Goal: Information Seeking & Learning: Learn about a topic

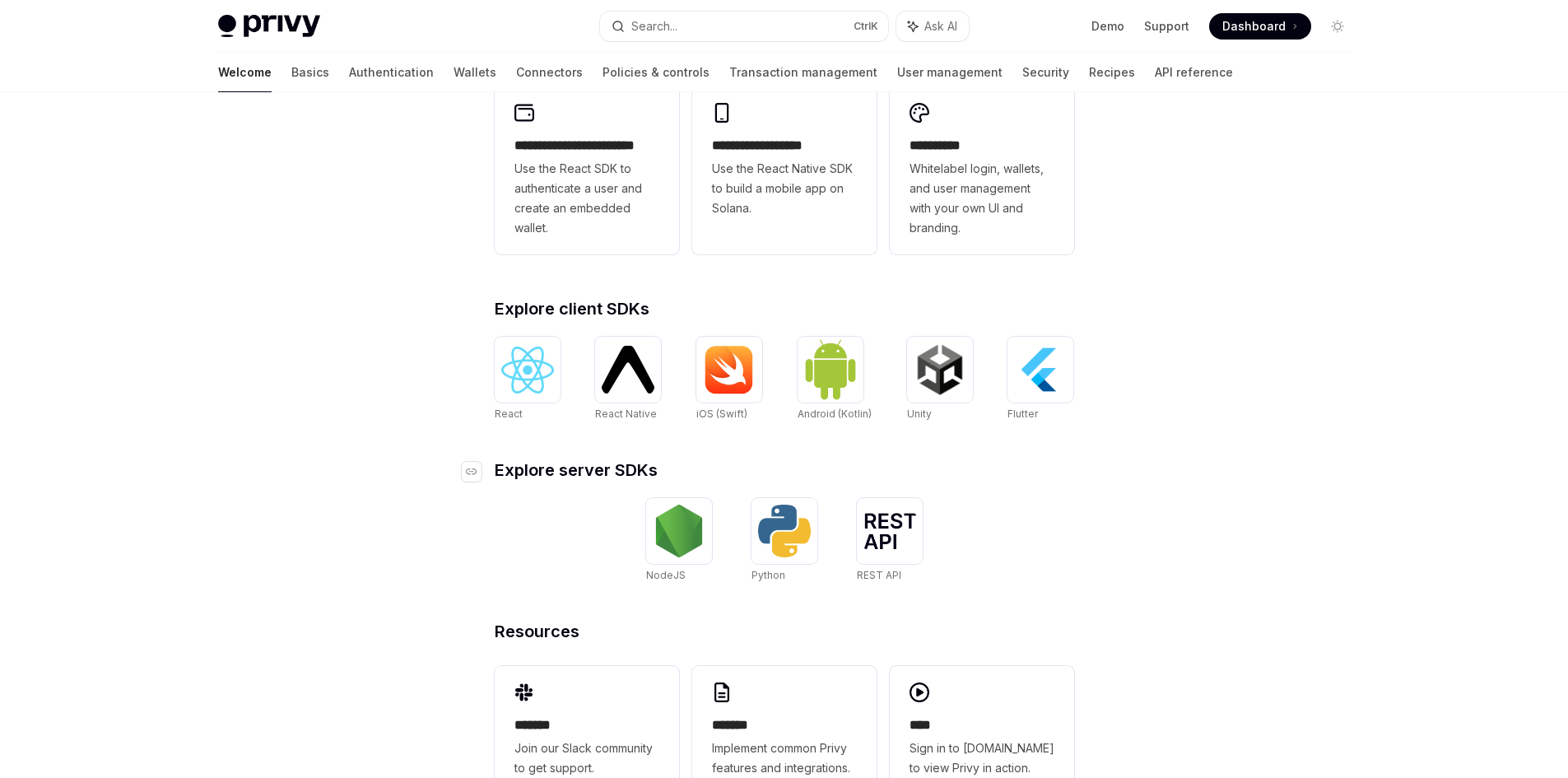
scroll to position [523, 0]
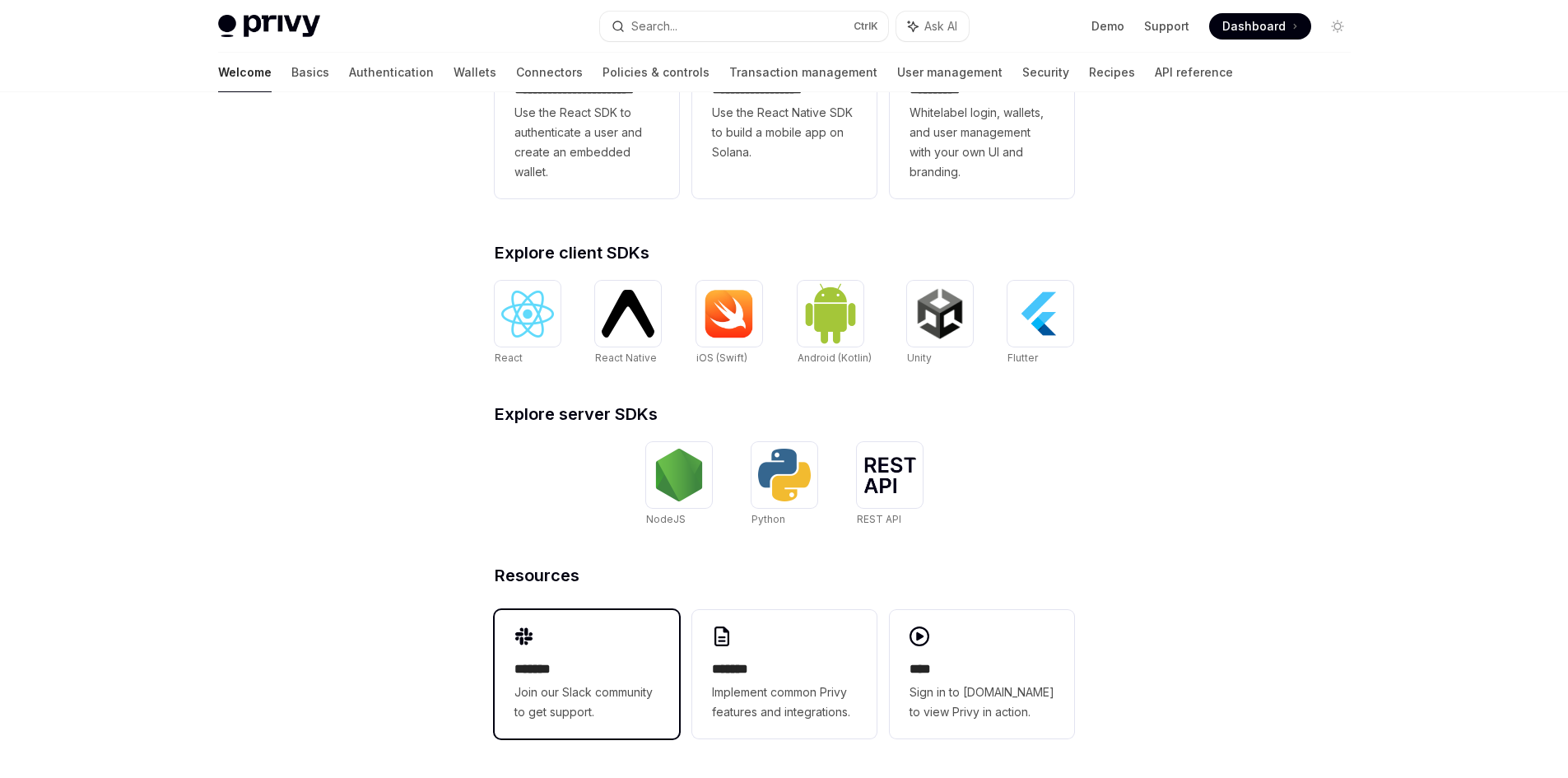
click at [613, 649] on div "******* Join our Slack community to get support." at bounding box center [586, 674] width 184 height 129
click at [545, 319] on img at bounding box center [528, 314] width 52 height 47
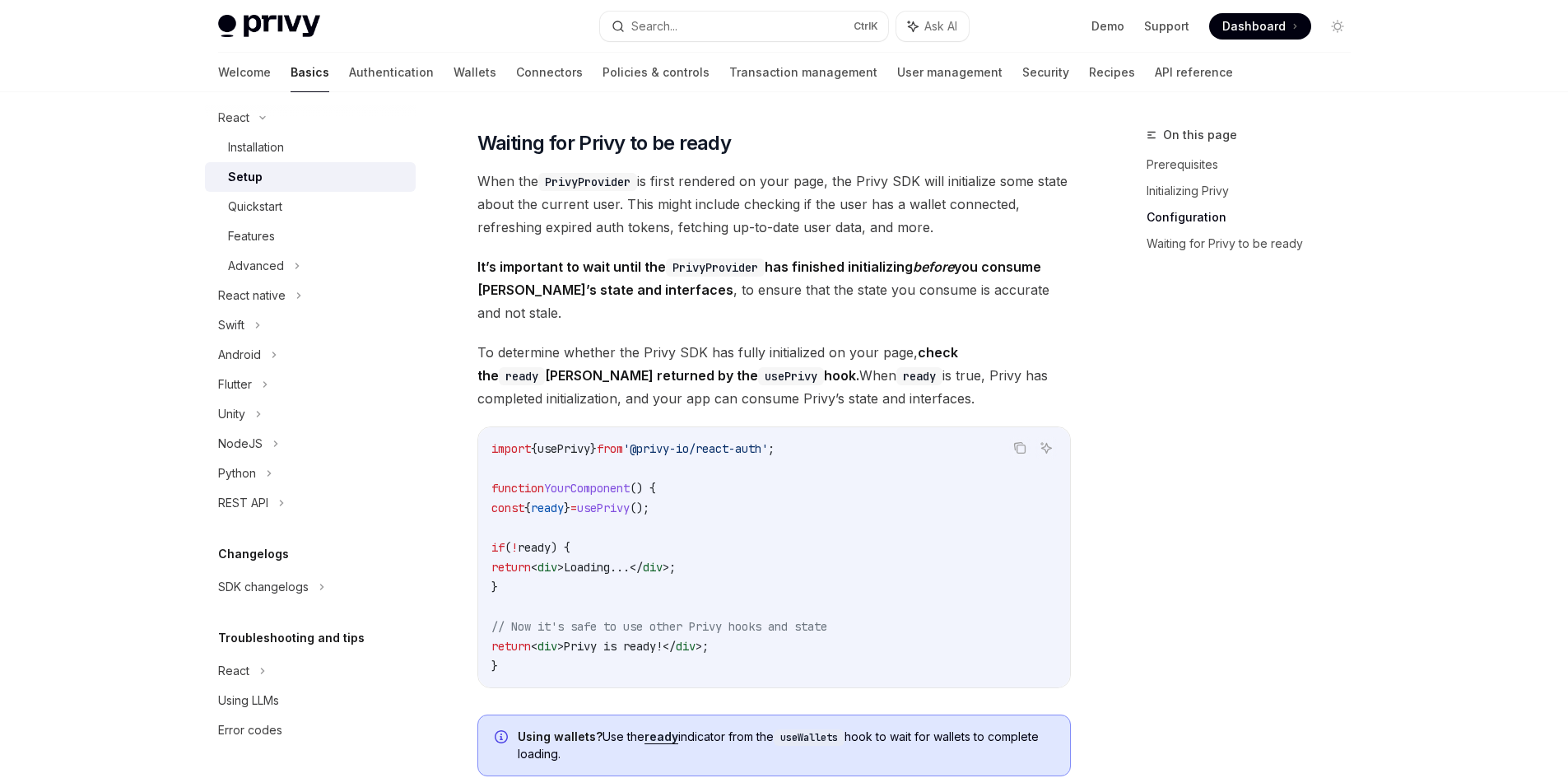
scroll to position [1565, 0]
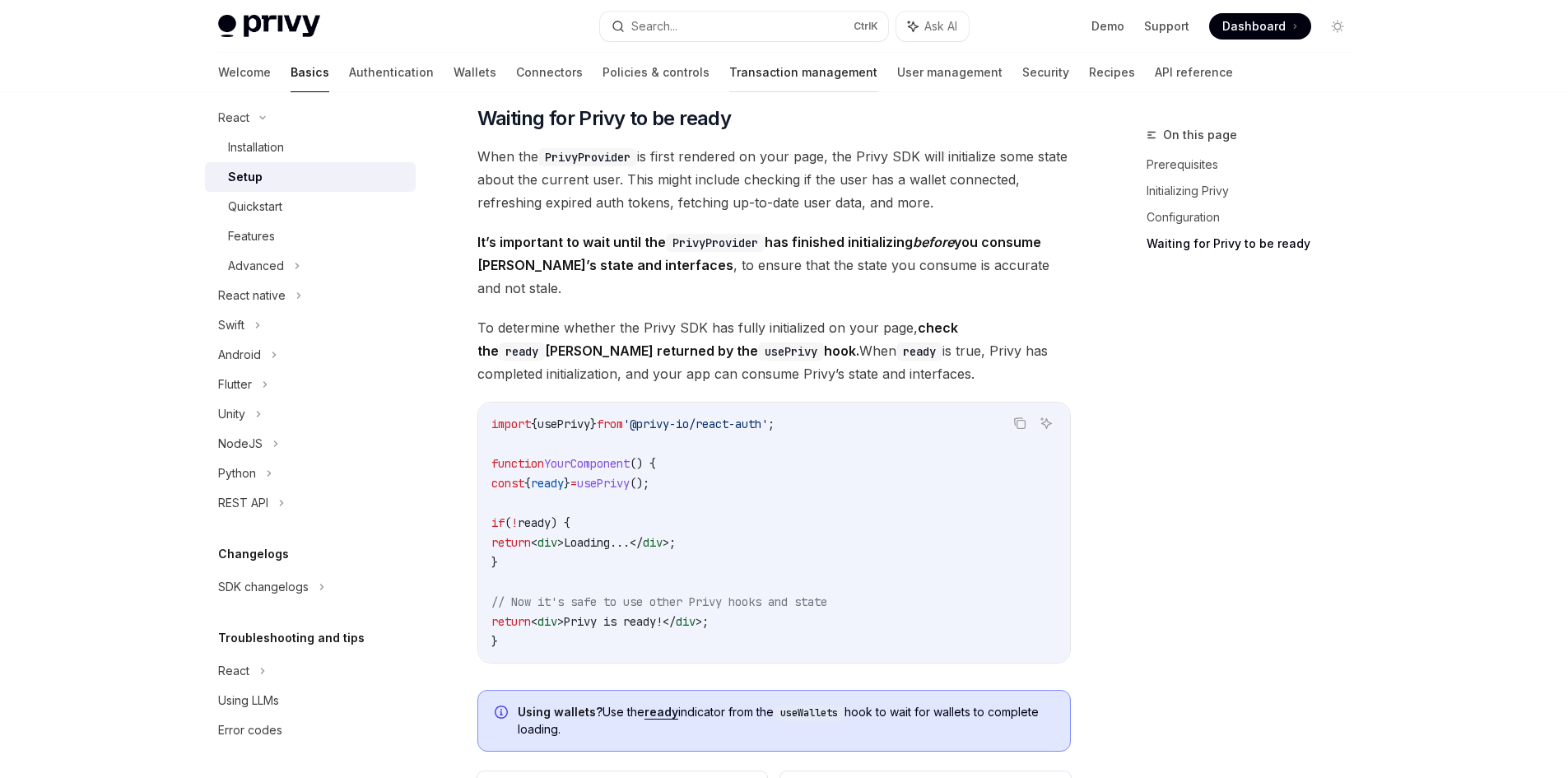
click at [760, 75] on link "Transaction management" at bounding box center [803, 72] width 149 height 39
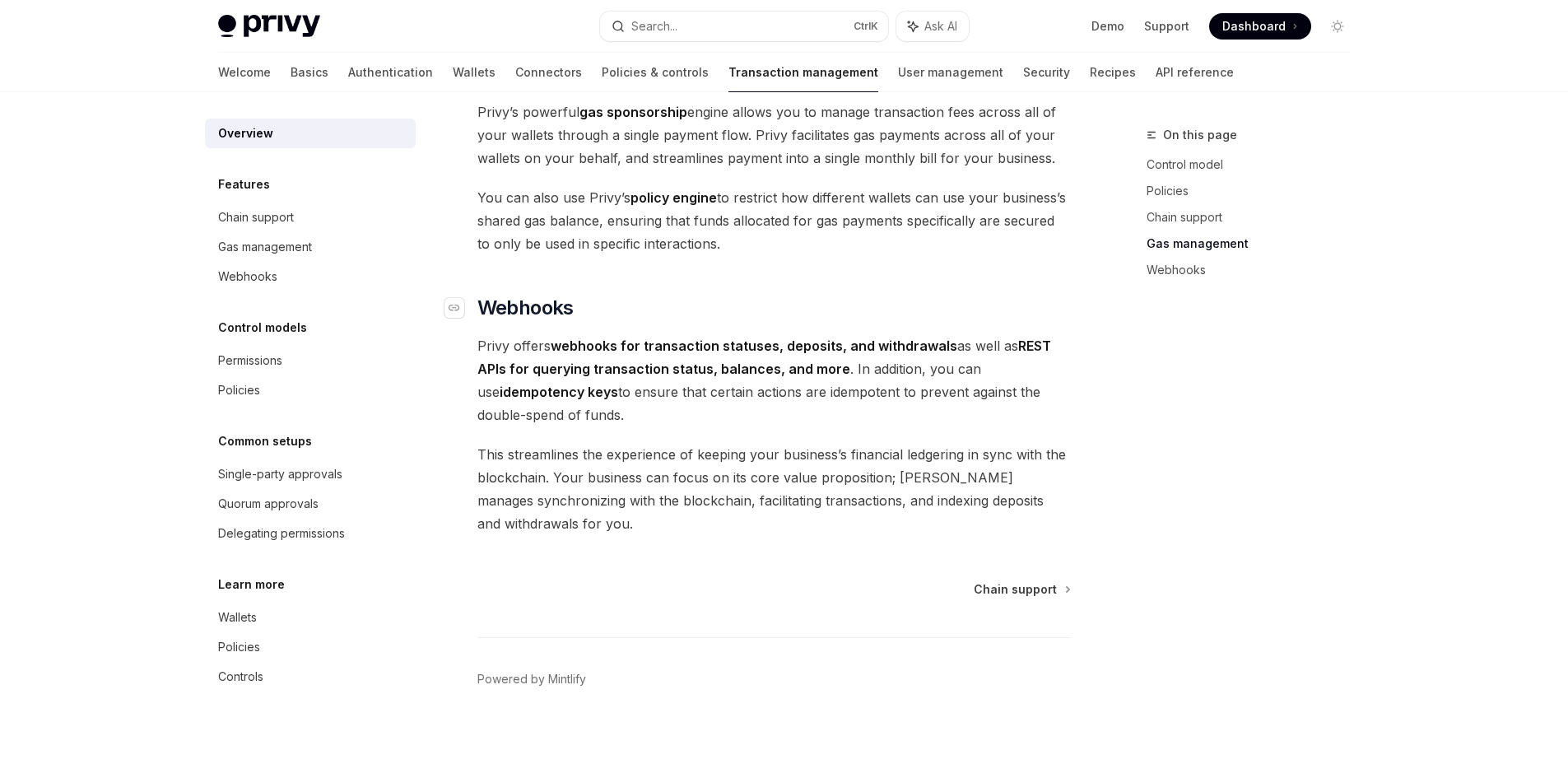
scroll to position [1444, 0]
click at [601, 60] on link "Policies & controls" at bounding box center [655, 72] width 107 height 39
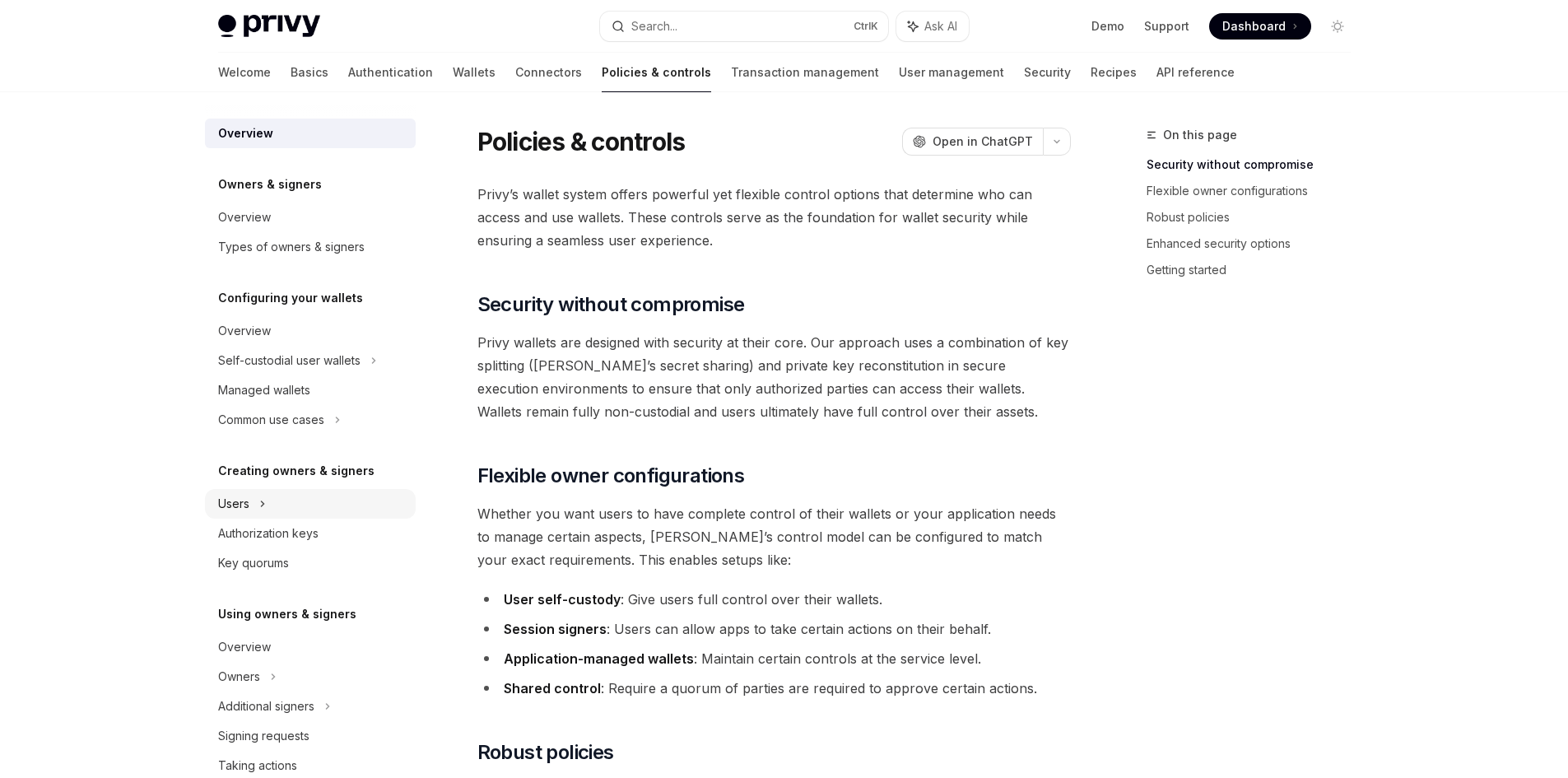
click at [367, 492] on div "Users" at bounding box center [310, 504] width 211 height 30
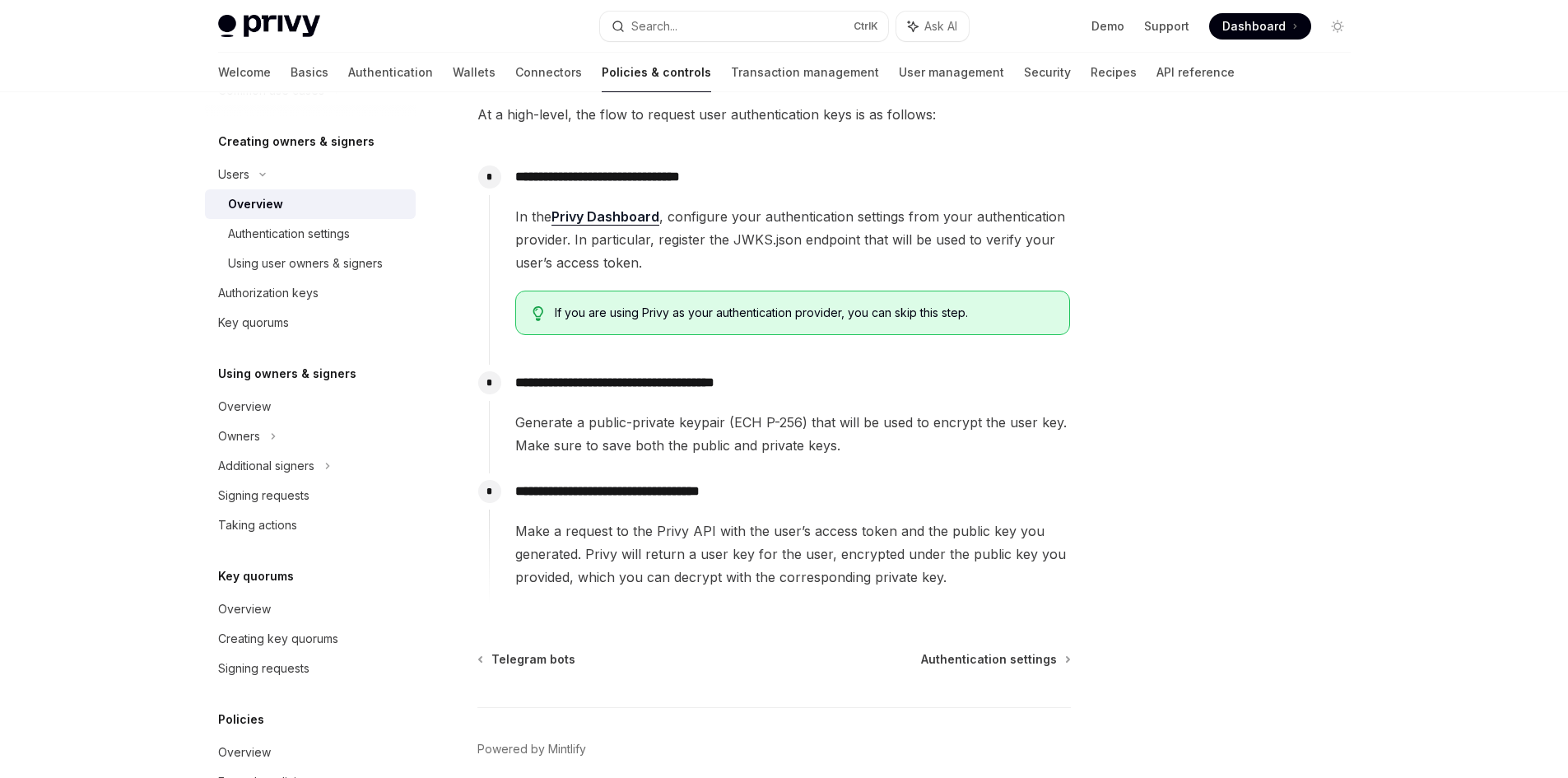
scroll to position [205, 0]
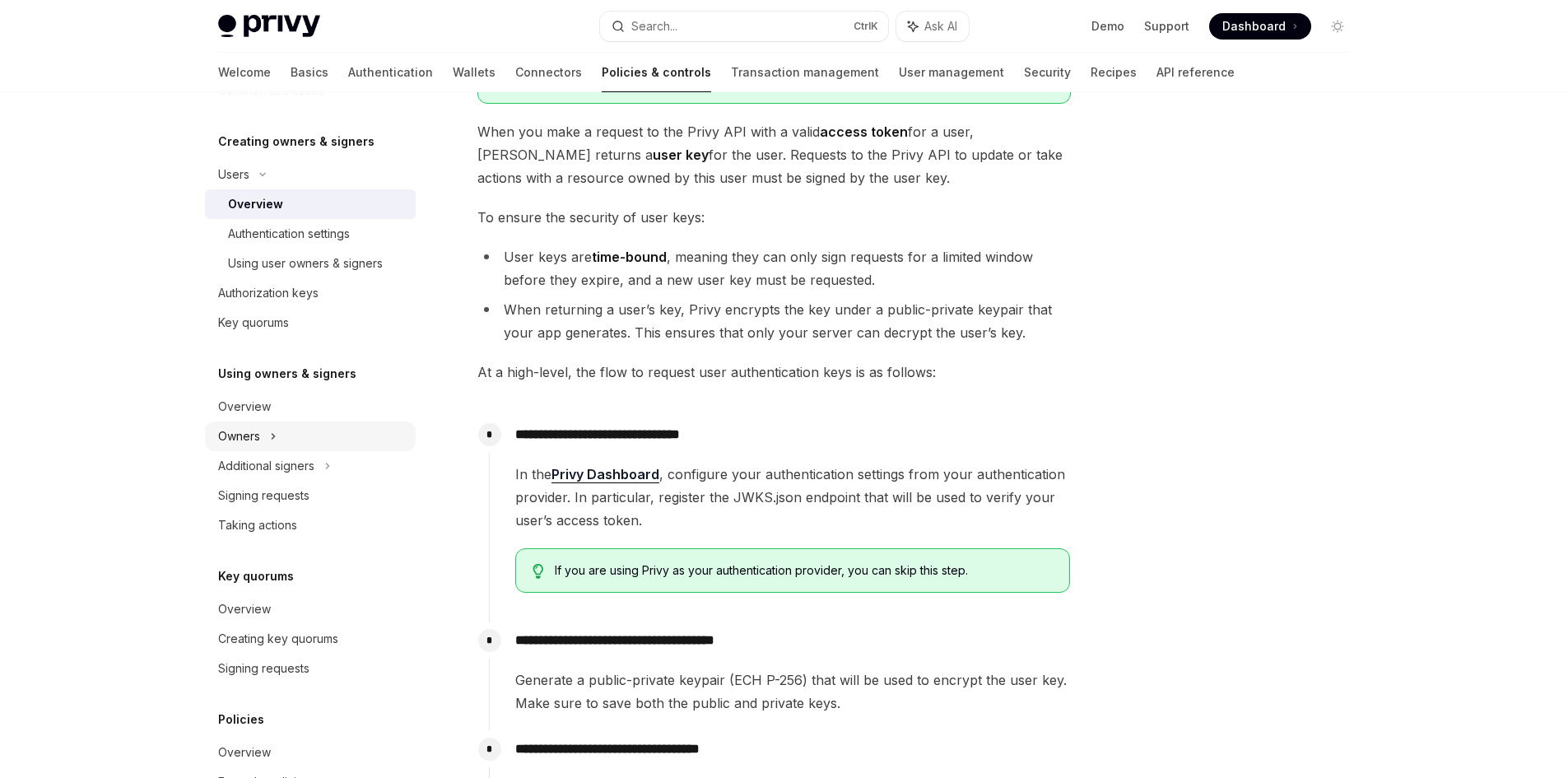
click at [279, 46] on div "Owners" at bounding box center [310, 31] width 211 height 30
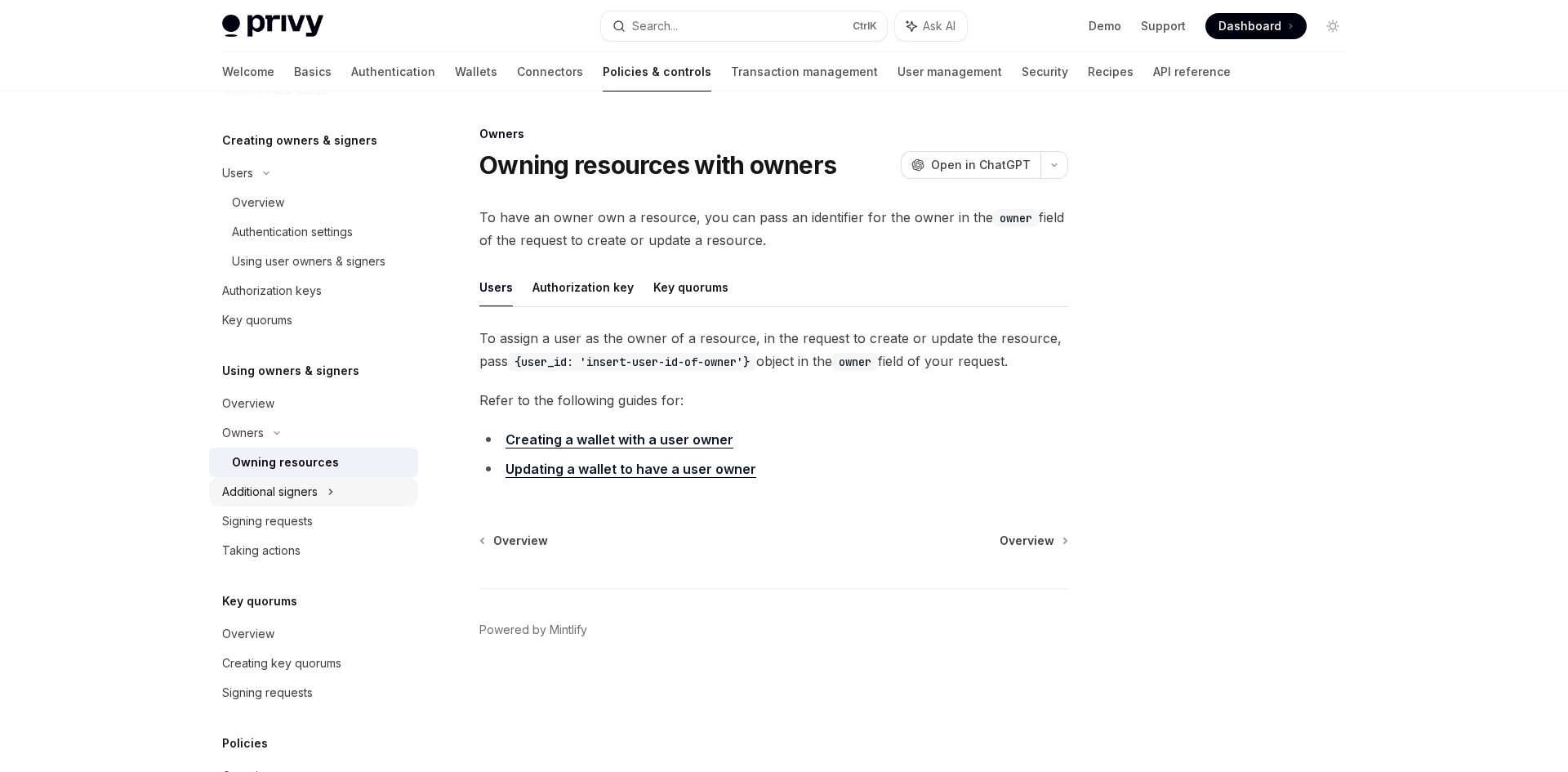
click at [343, 491] on div "Additional signers" at bounding box center [313, 492] width 209 height 29
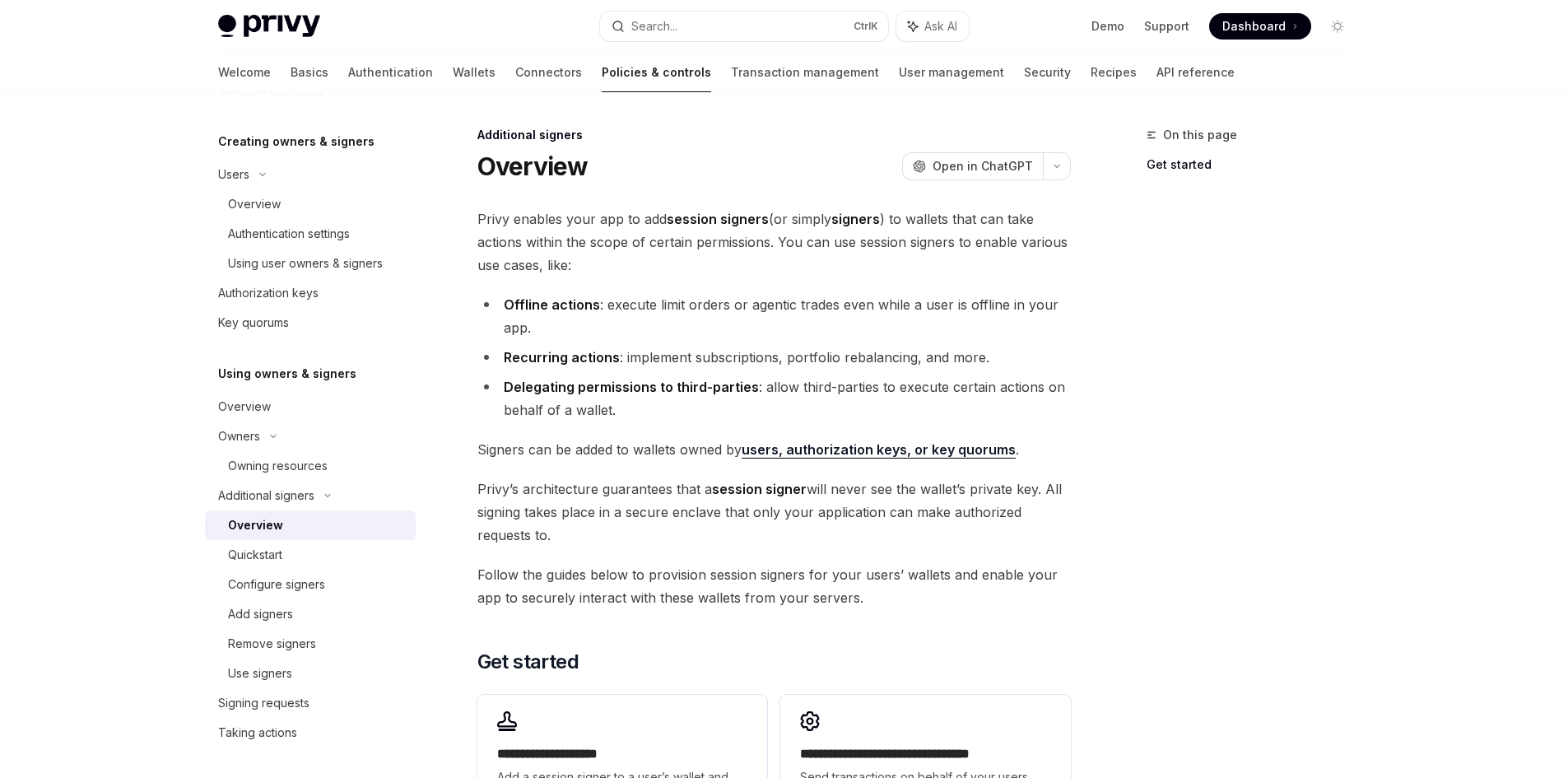
click at [758, 358] on li "Recurring actions : implement subscriptions, portfolio rebalancing, and more." at bounding box center [774, 358] width 593 height 23
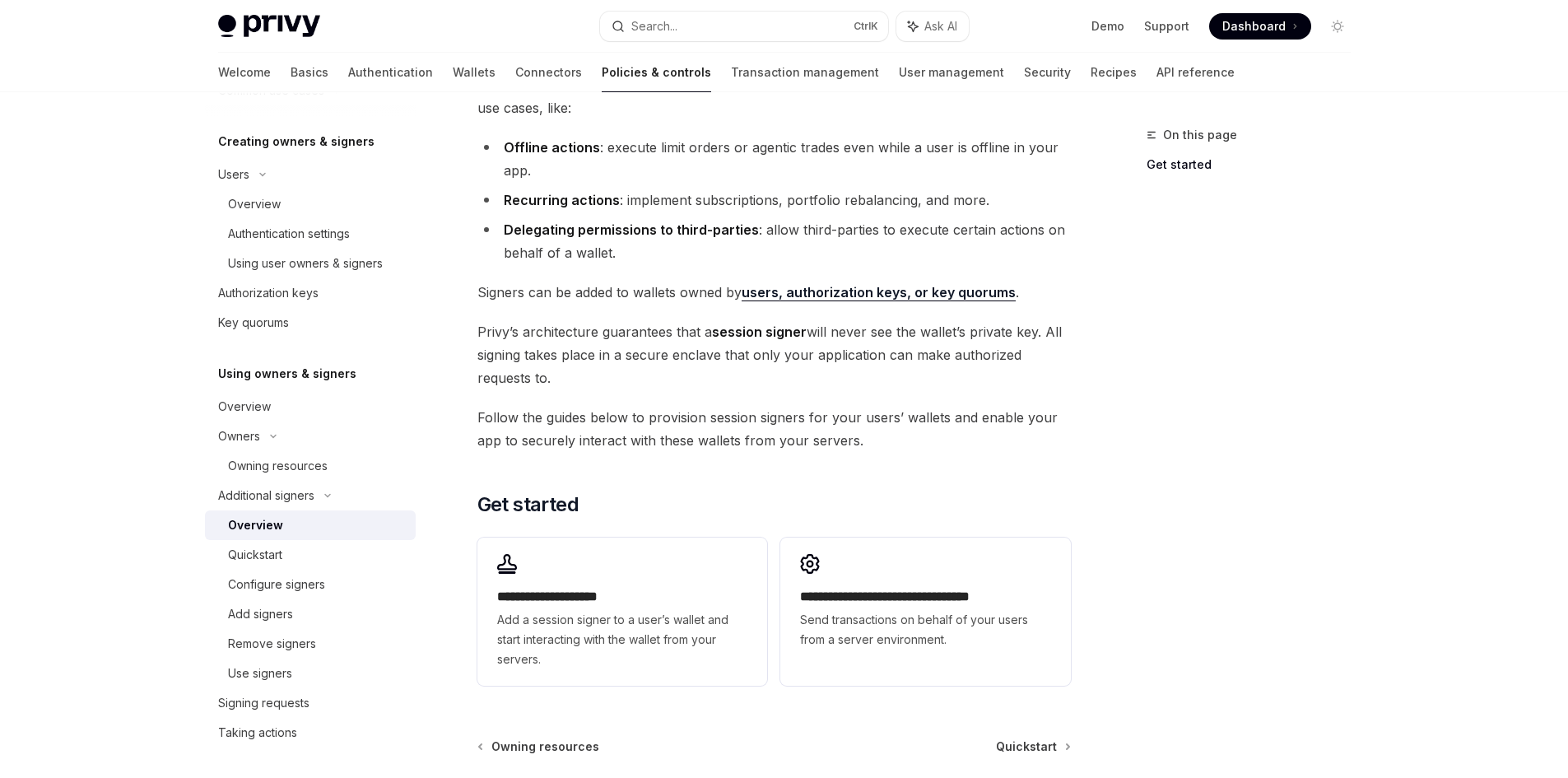
scroll to position [164, 0]
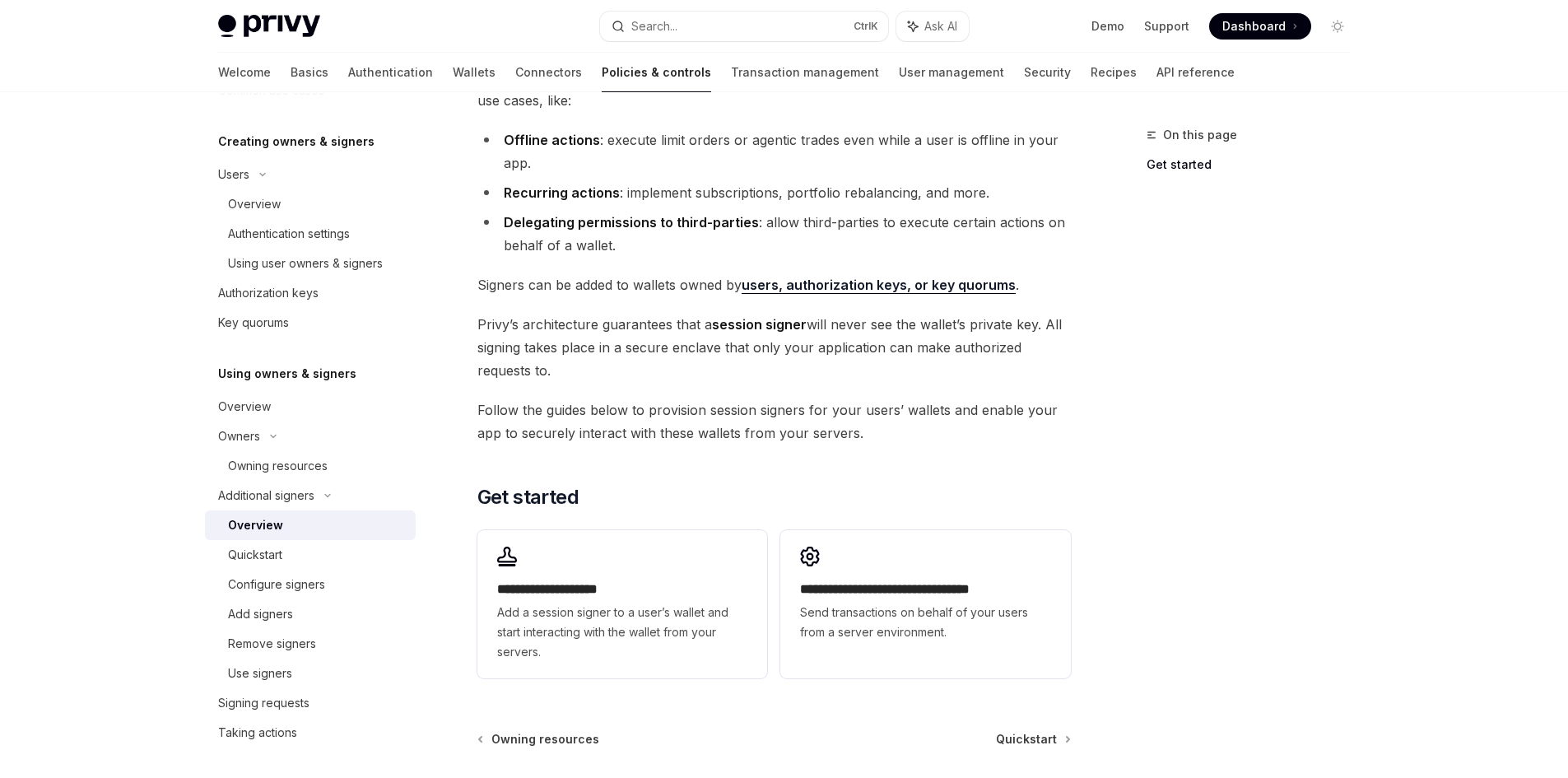
click at [782, 286] on link "users, authorization keys, or key quorums" at bounding box center [879, 285] width 274 height 17
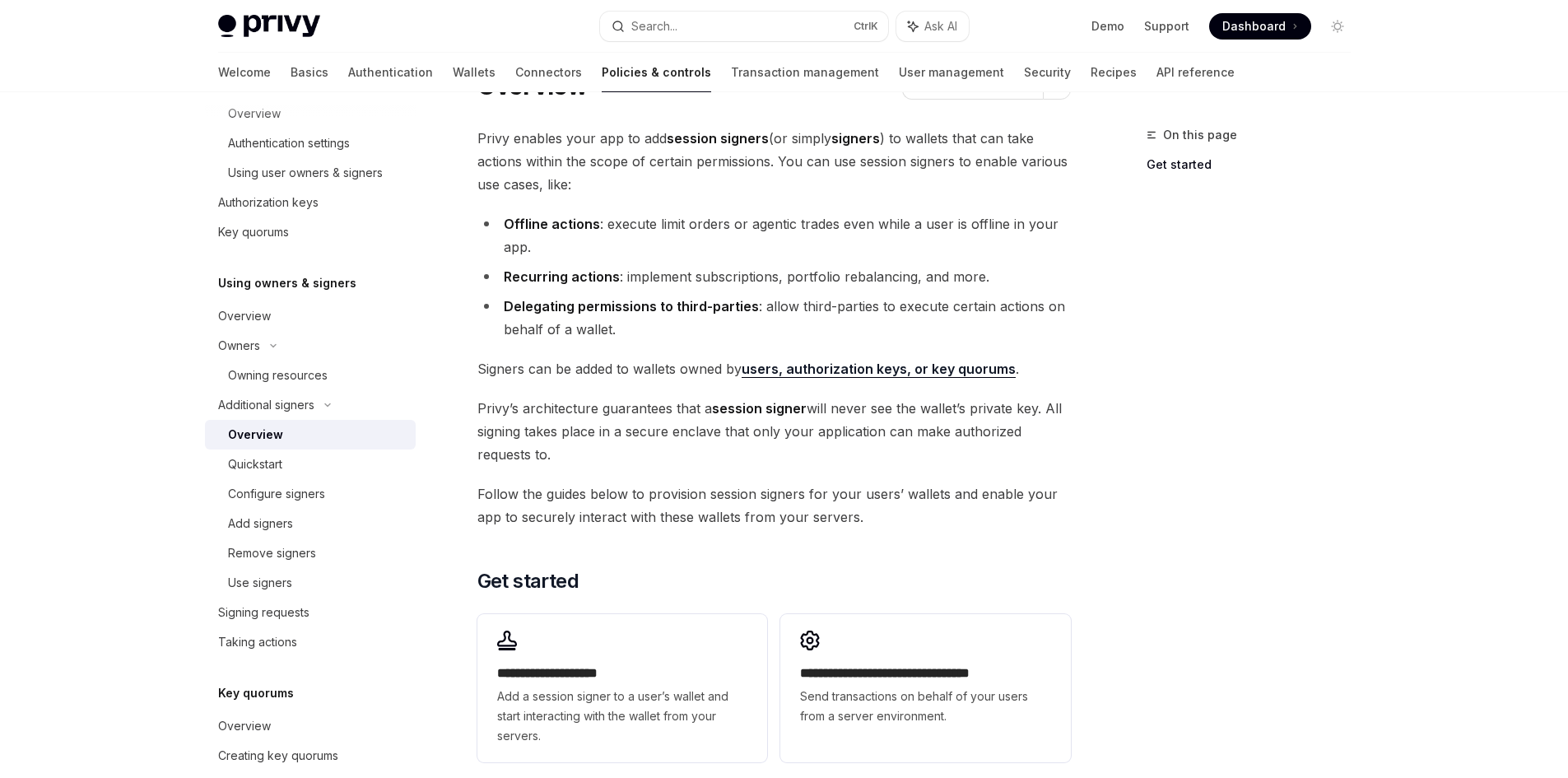
scroll to position [164, 0]
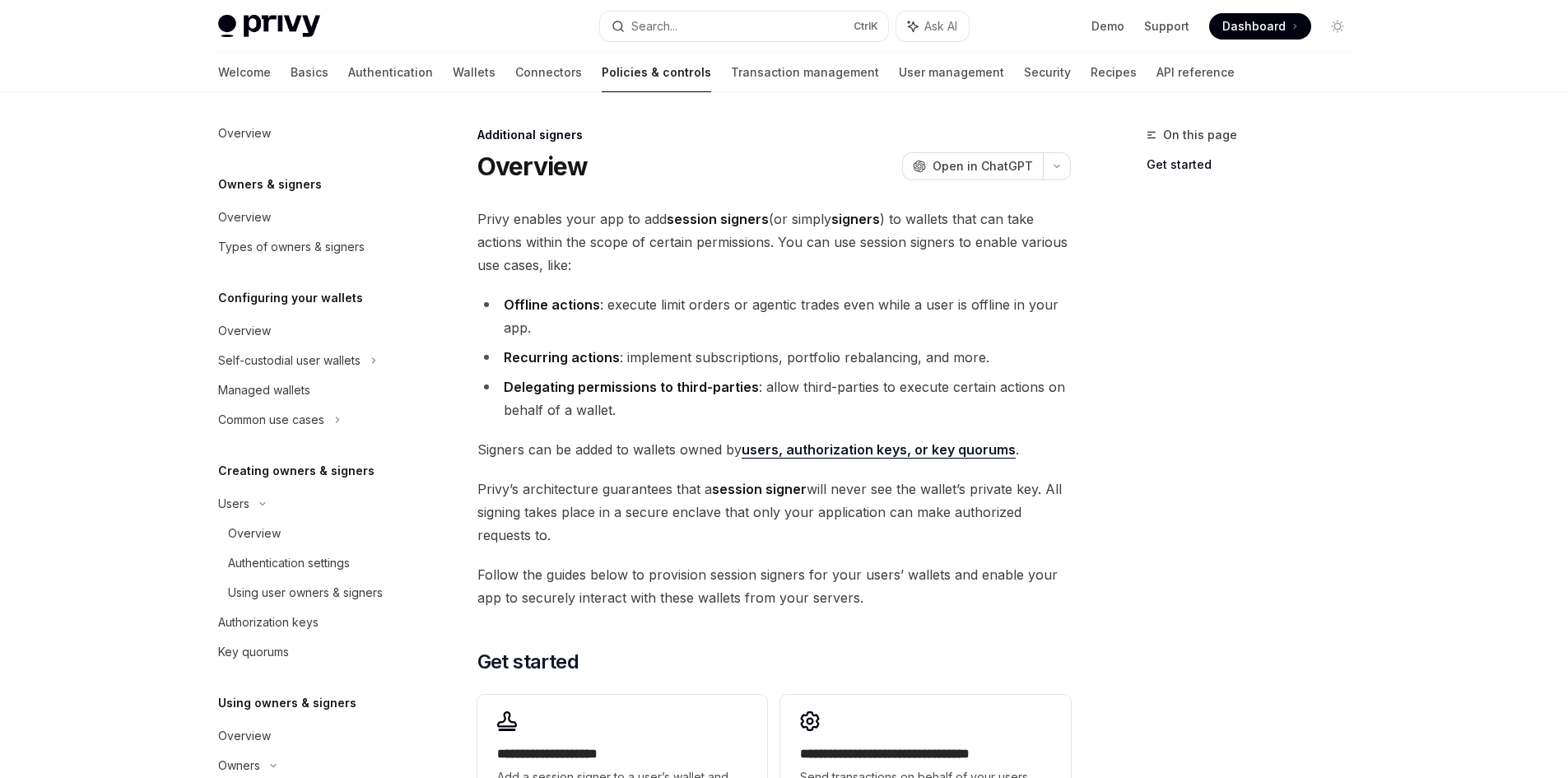
scroll to position [420, 0]
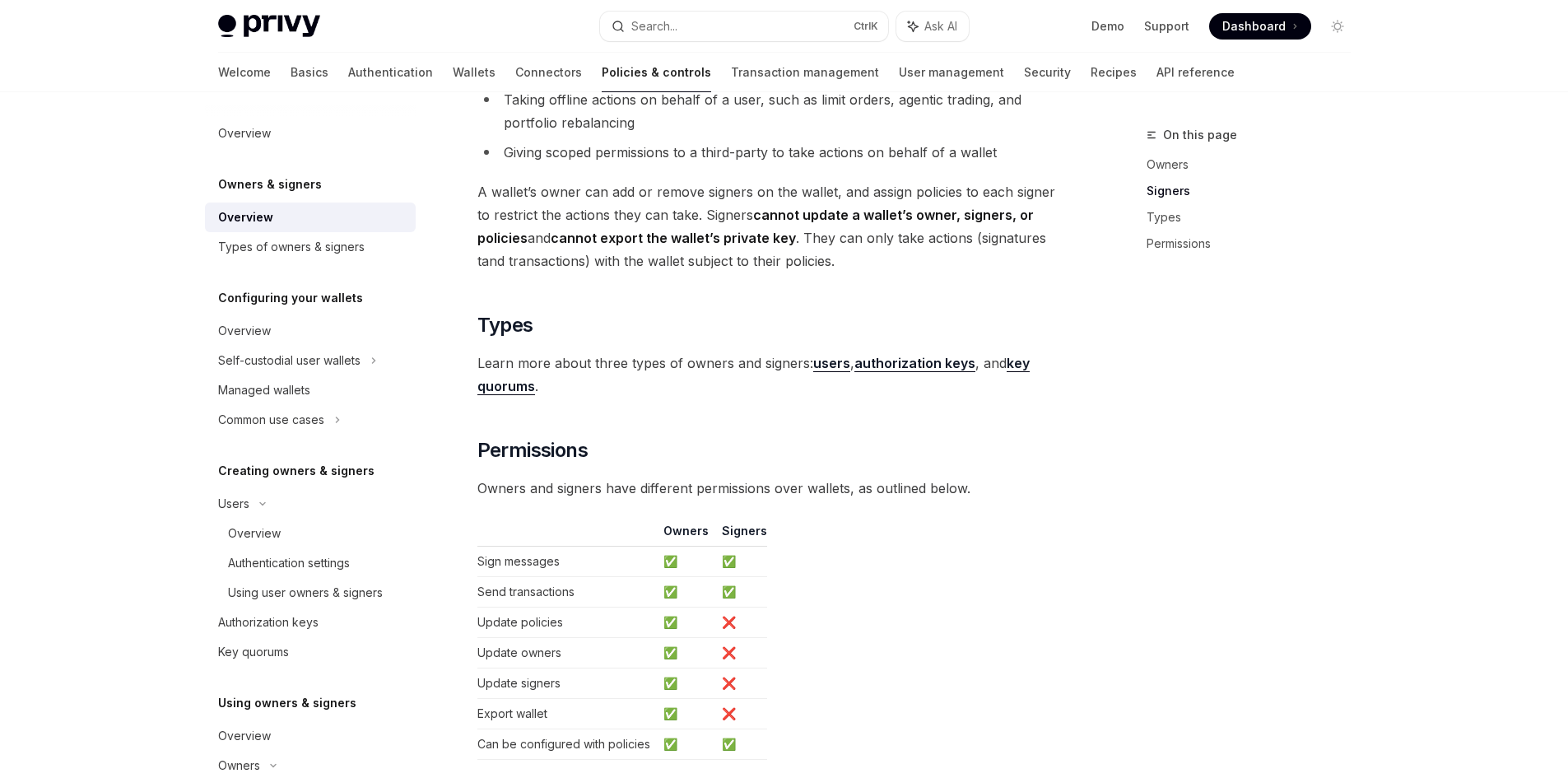
scroll to position [1304, 0]
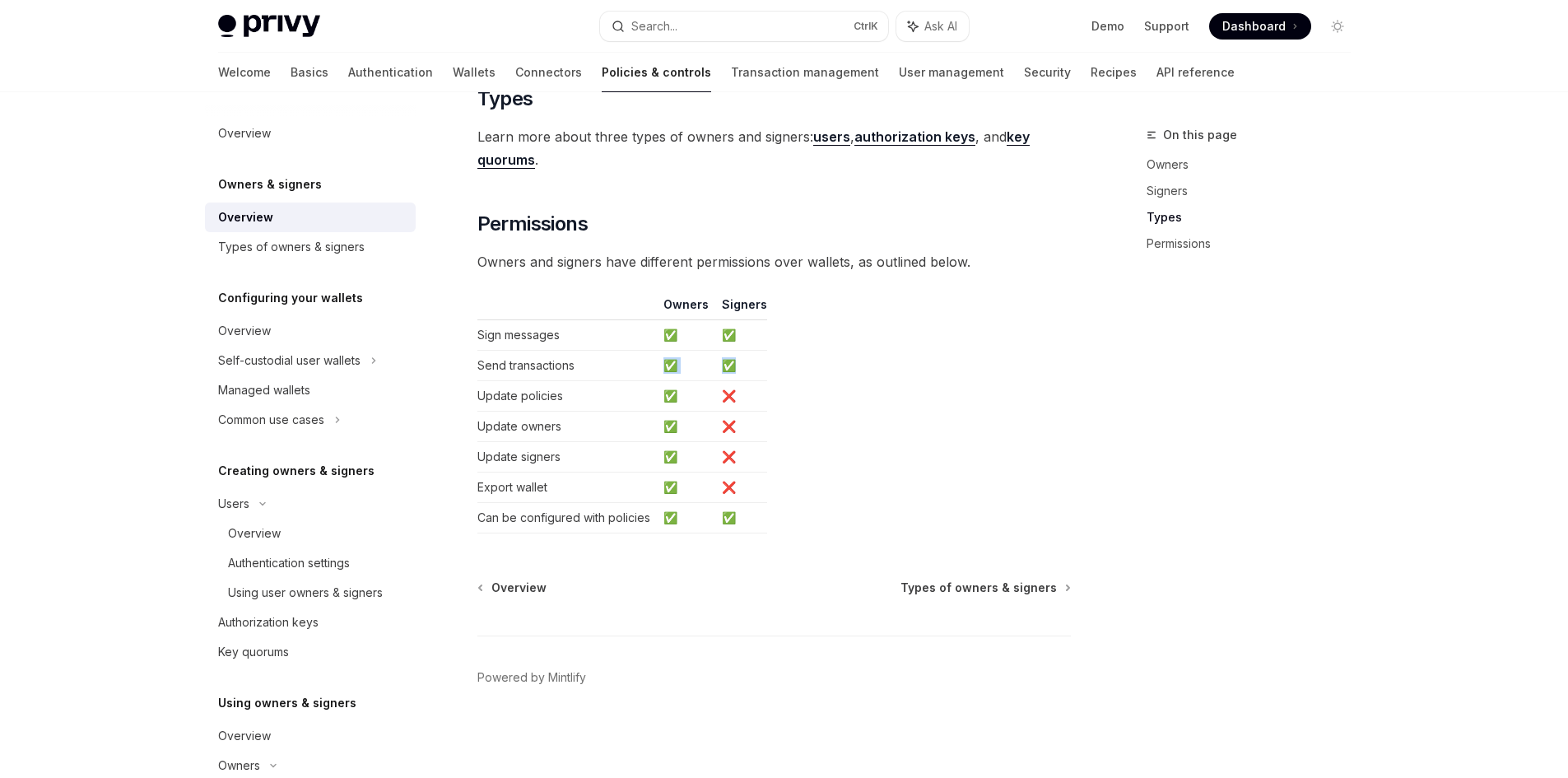
drag, startPoint x: 724, startPoint y: 371, endPoint x: 651, endPoint y: 371, distance: 73.0
click at [651, 371] on tr "Send transactions ✅ ✅" at bounding box center [622, 365] width 290 height 31
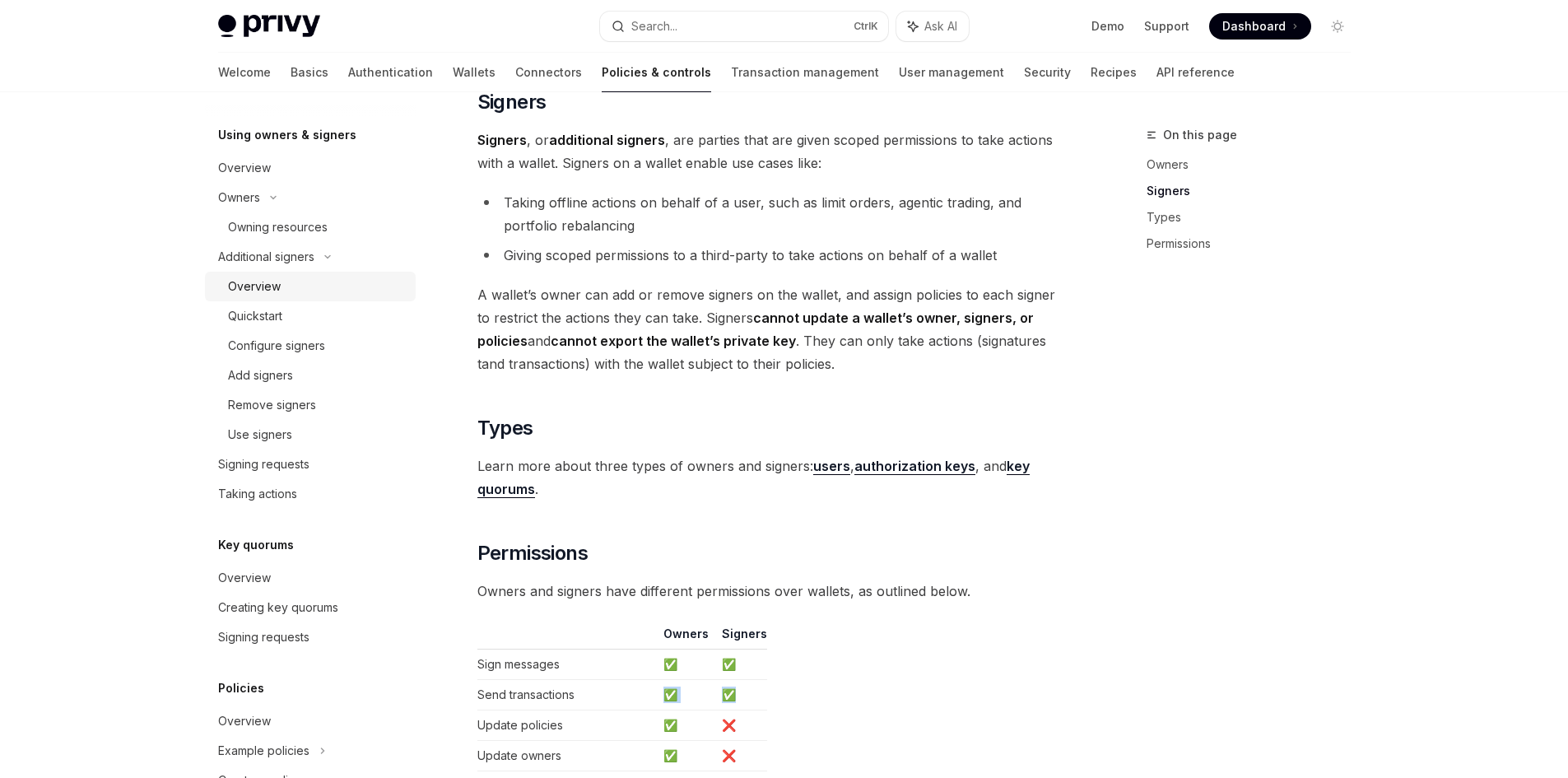
scroll to position [576, 0]
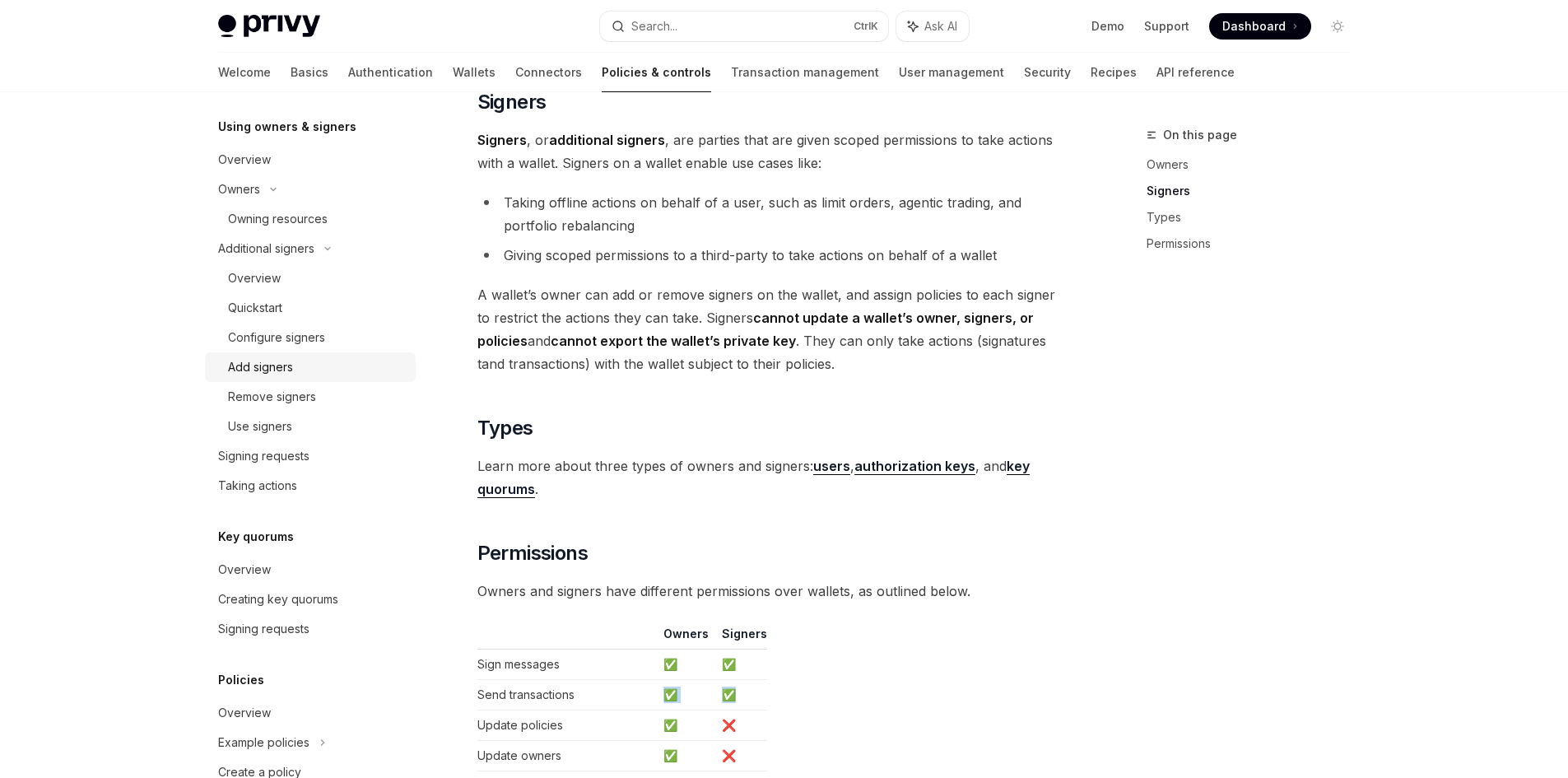
click at [291, 369] on div "Add signers" at bounding box center [260, 367] width 65 height 20
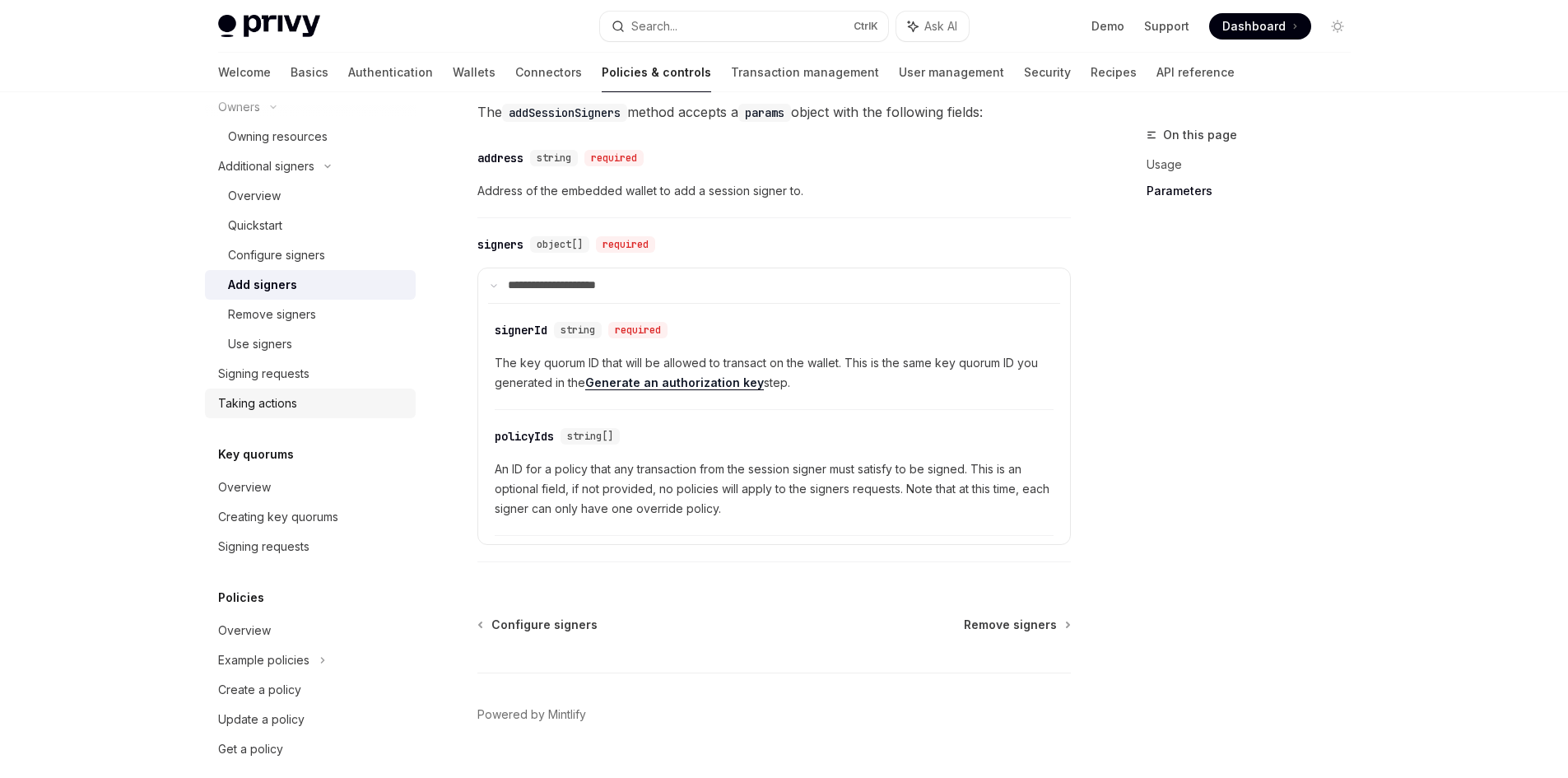
scroll to position [677, 0]
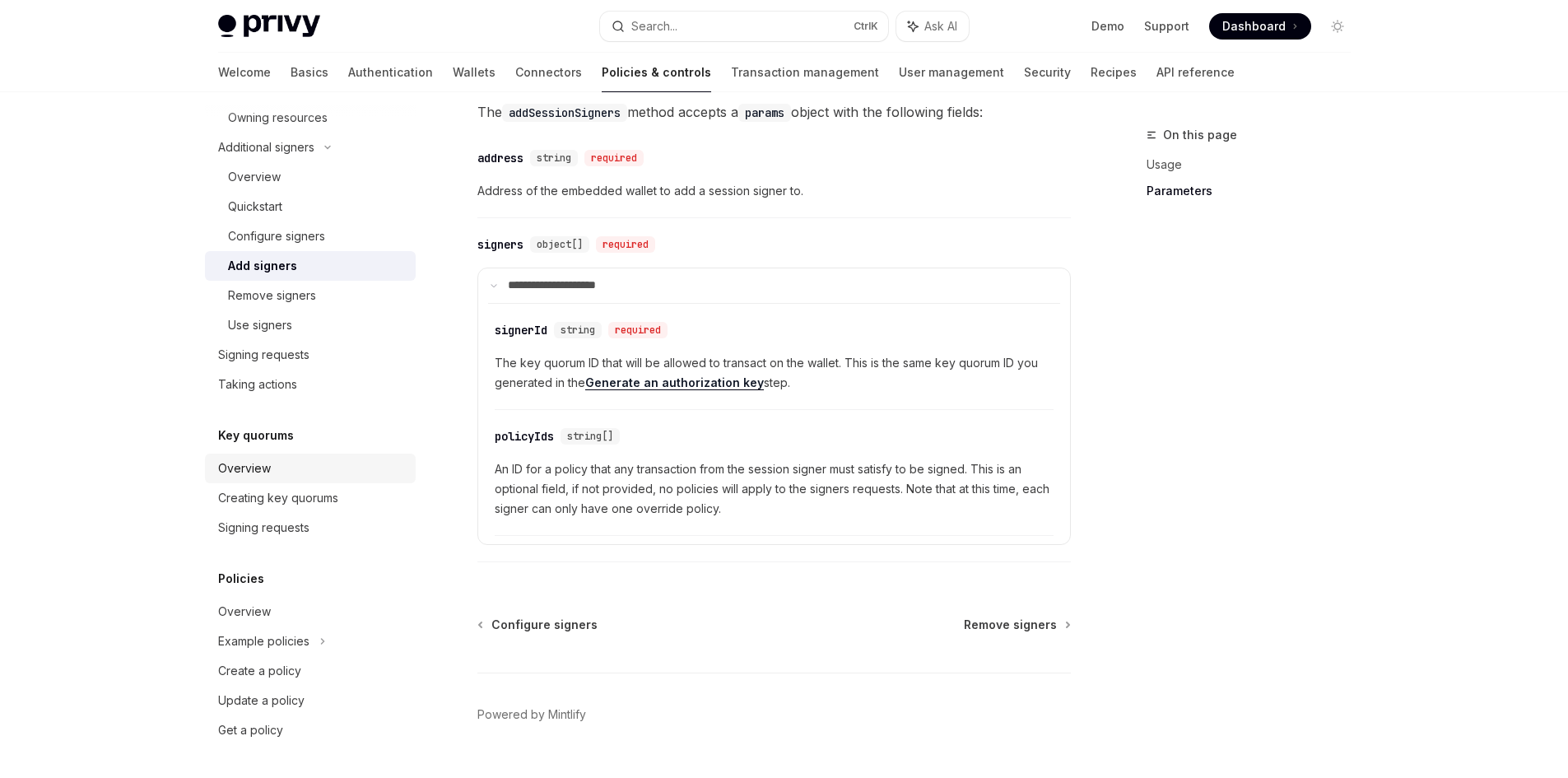
click at [341, 462] on div "Overview" at bounding box center [312, 469] width 188 height 20
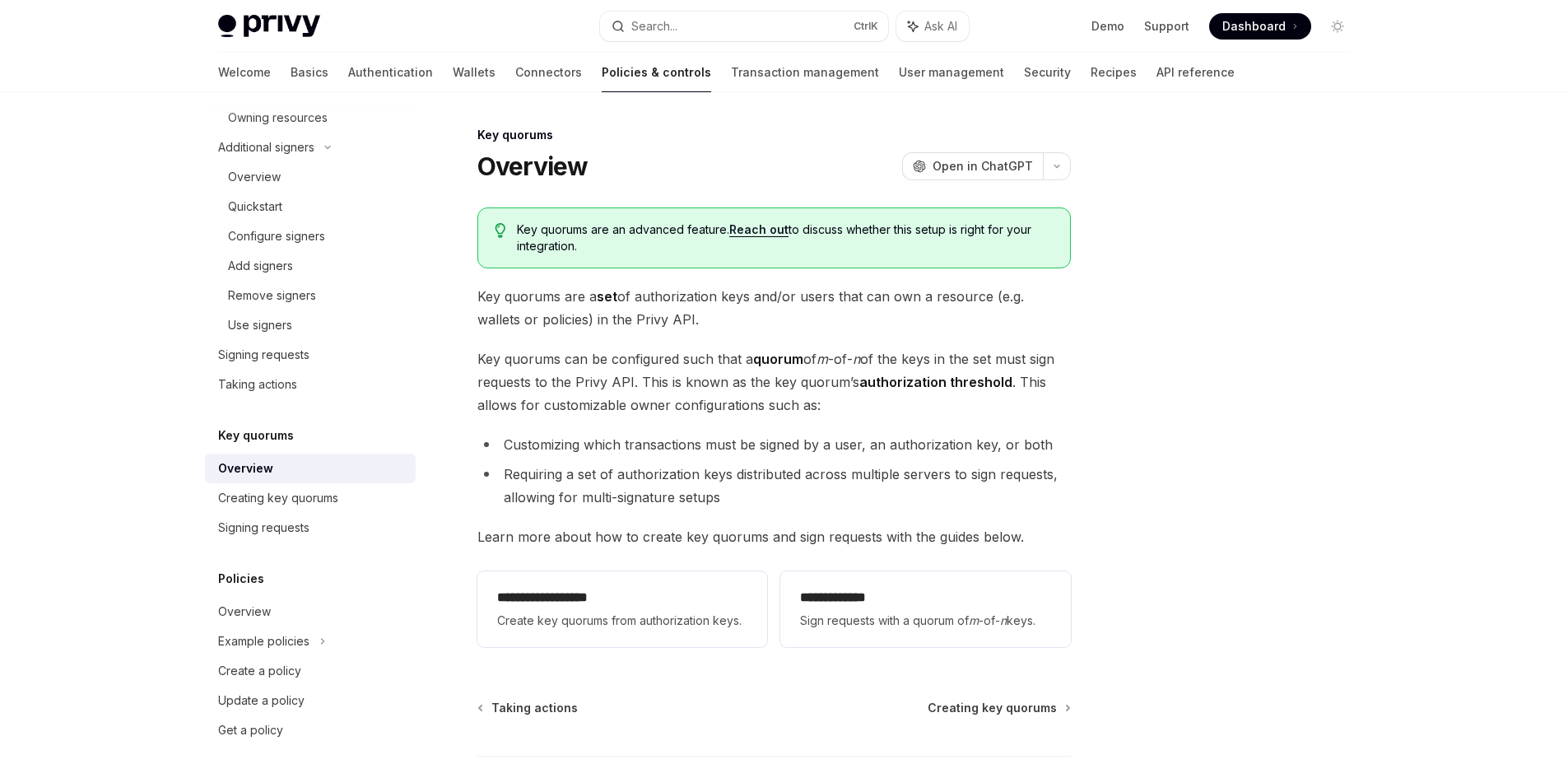
click at [731, 476] on li "Requiring a set of authorization keys distributed across multiple servers to si…" at bounding box center [774, 485] width 593 height 46
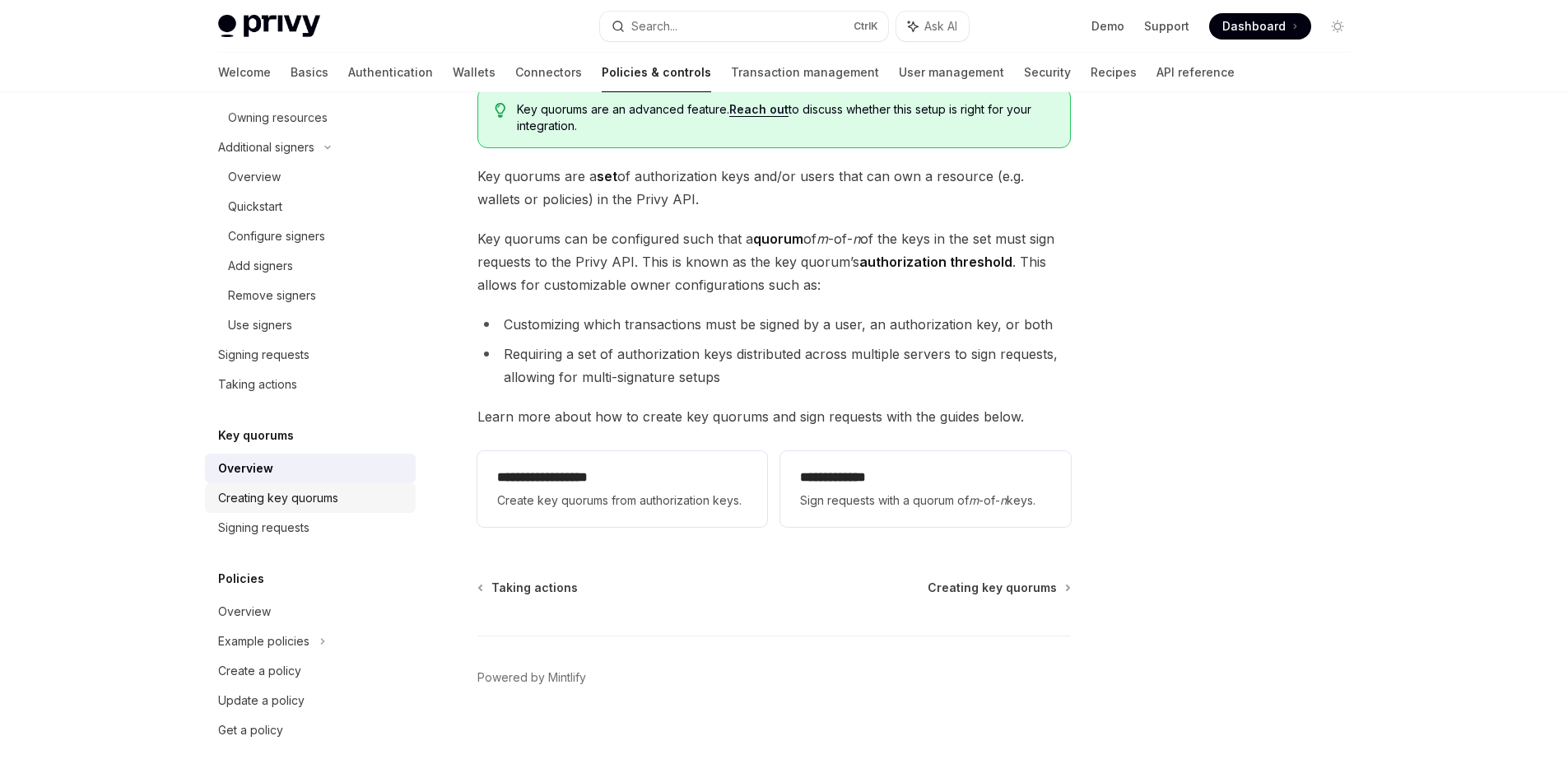
click at [304, 488] on link "Creating key quorums" at bounding box center [310, 498] width 211 height 30
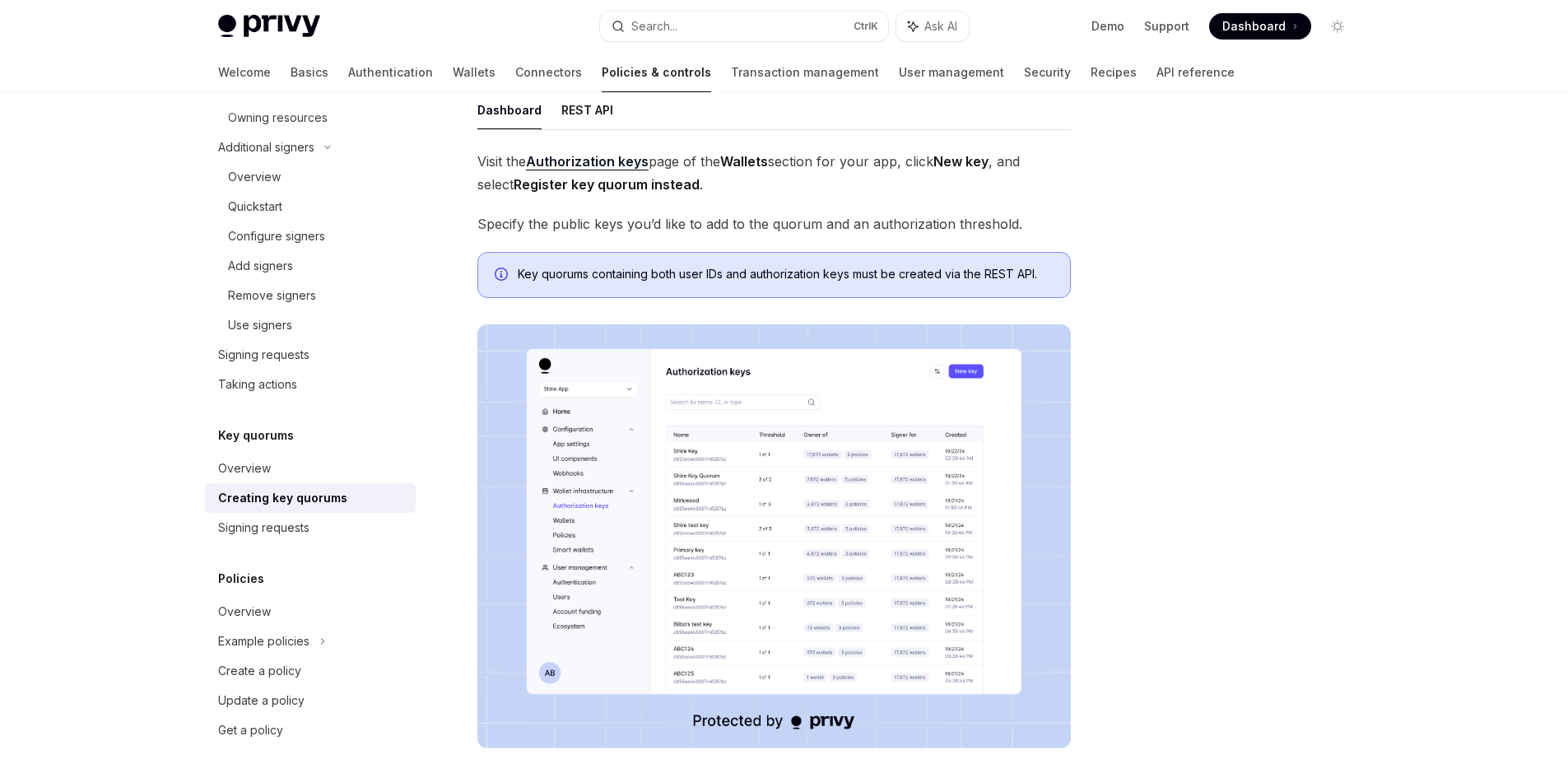
scroll to position [367, 0]
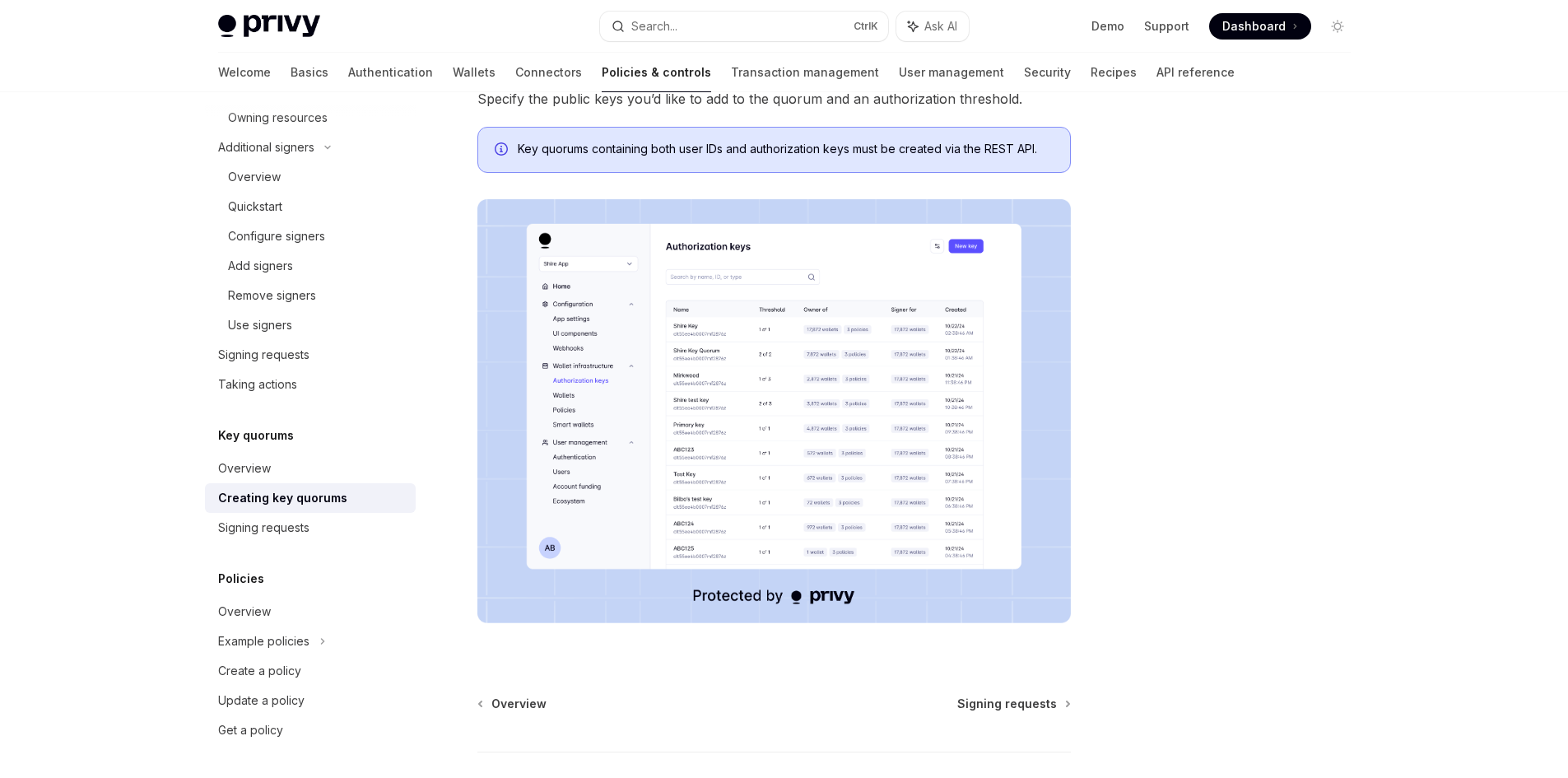
click at [774, 398] on img at bounding box center [774, 411] width 593 height 424
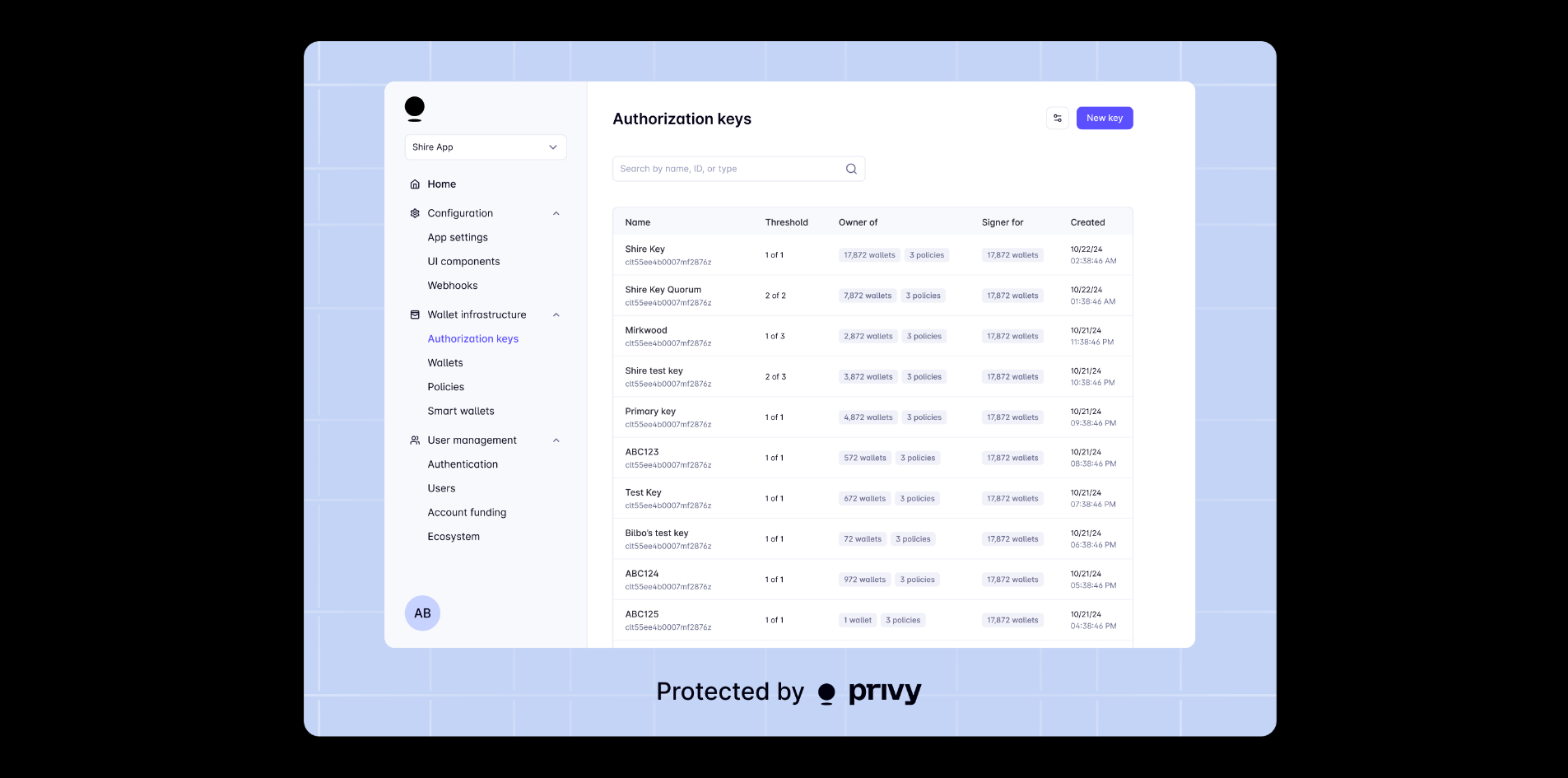
click at [774, 398] on img at bounding box center [790, 389] width 973 height 696
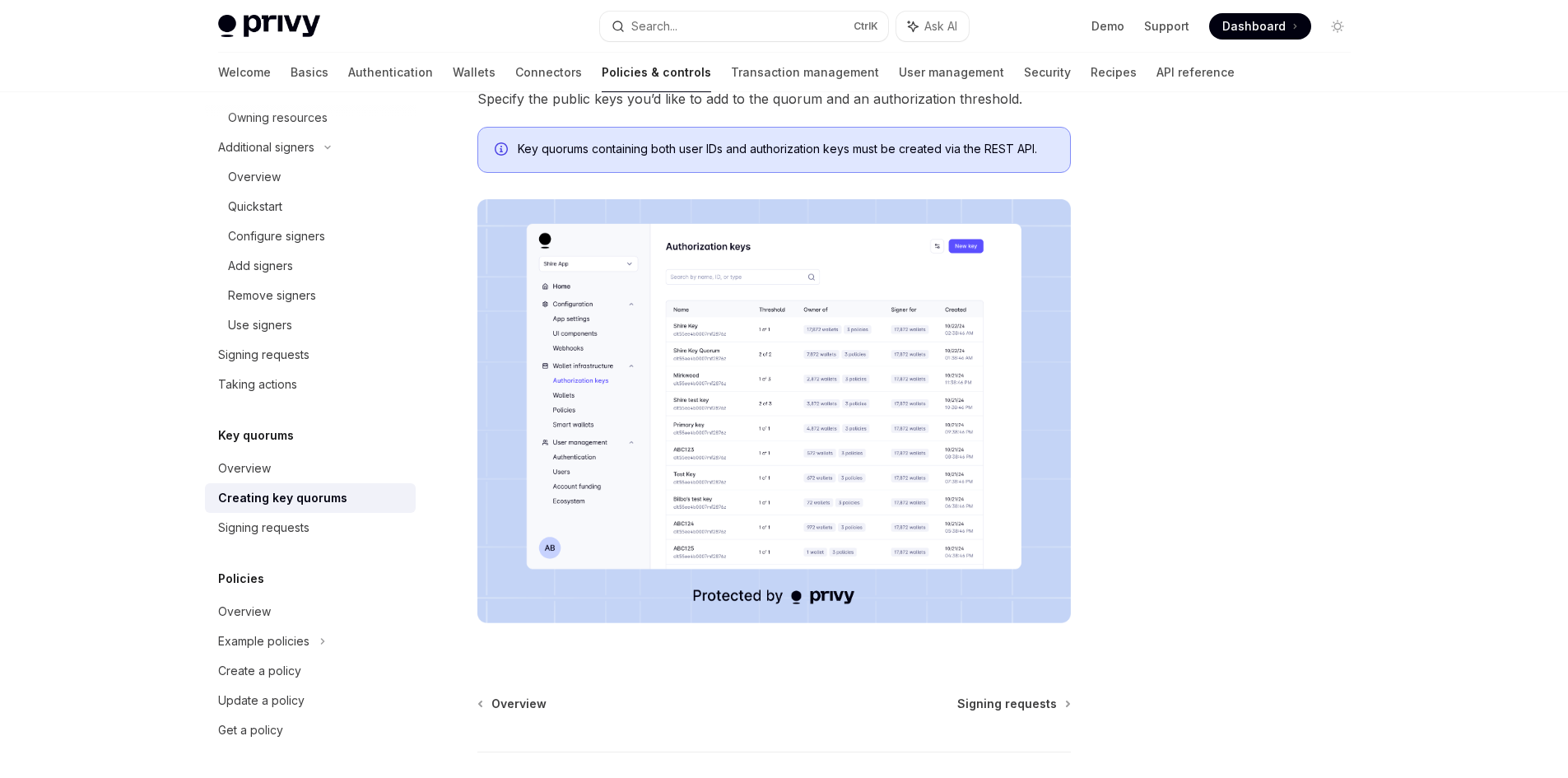
click at [774, 398] on body "Privy Docs home page Search... Ctrl K Ask AI Demo Support Dashboard Dashboard S…" at bounding box center [784, 263] width 1568 height 1261
click at [774, 398] on img at bounding box center [774, 411] width 593 height 424
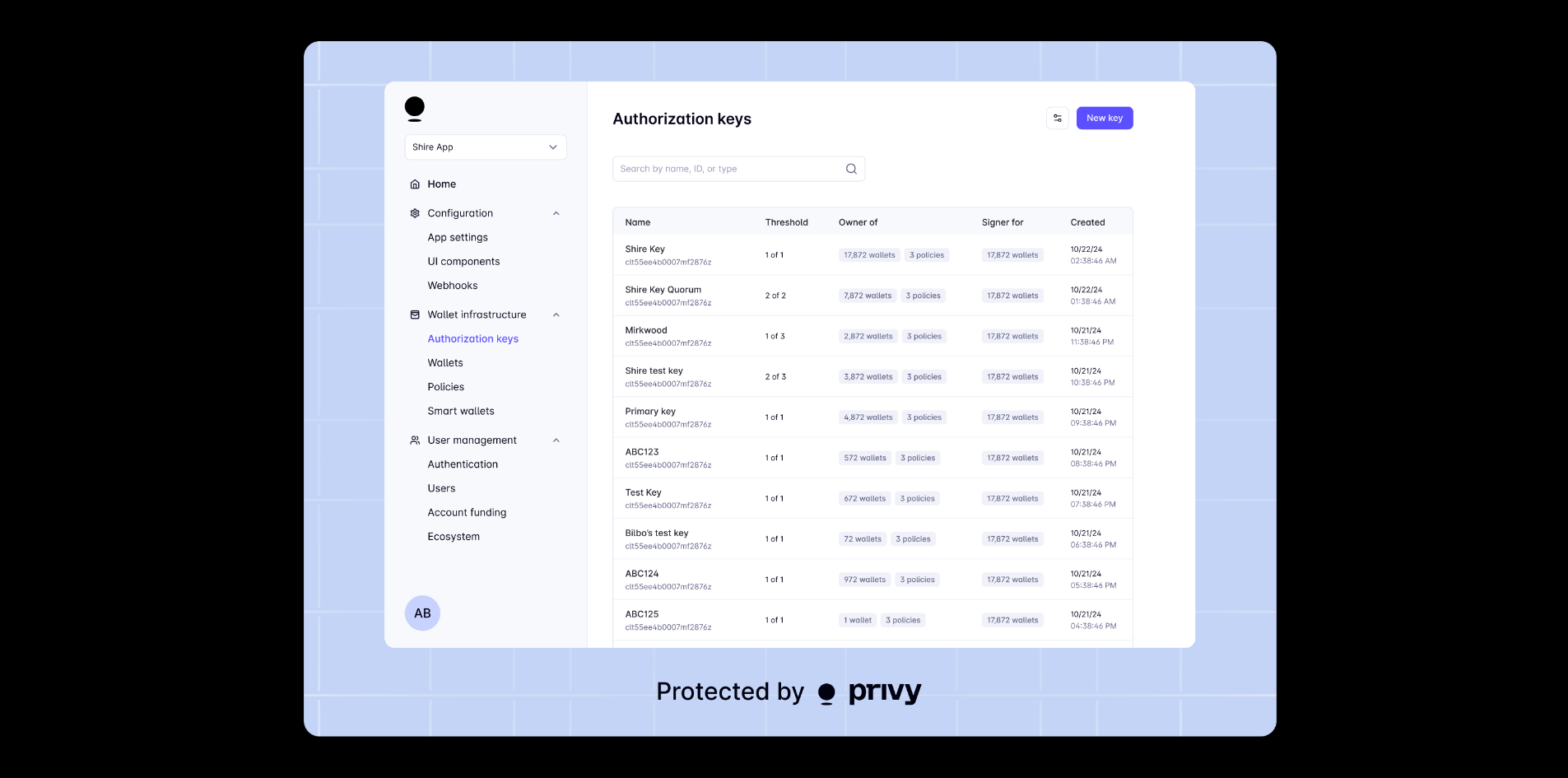
click at [1366, 416] on div at bounding box center [784, 389] width 1568 height 778
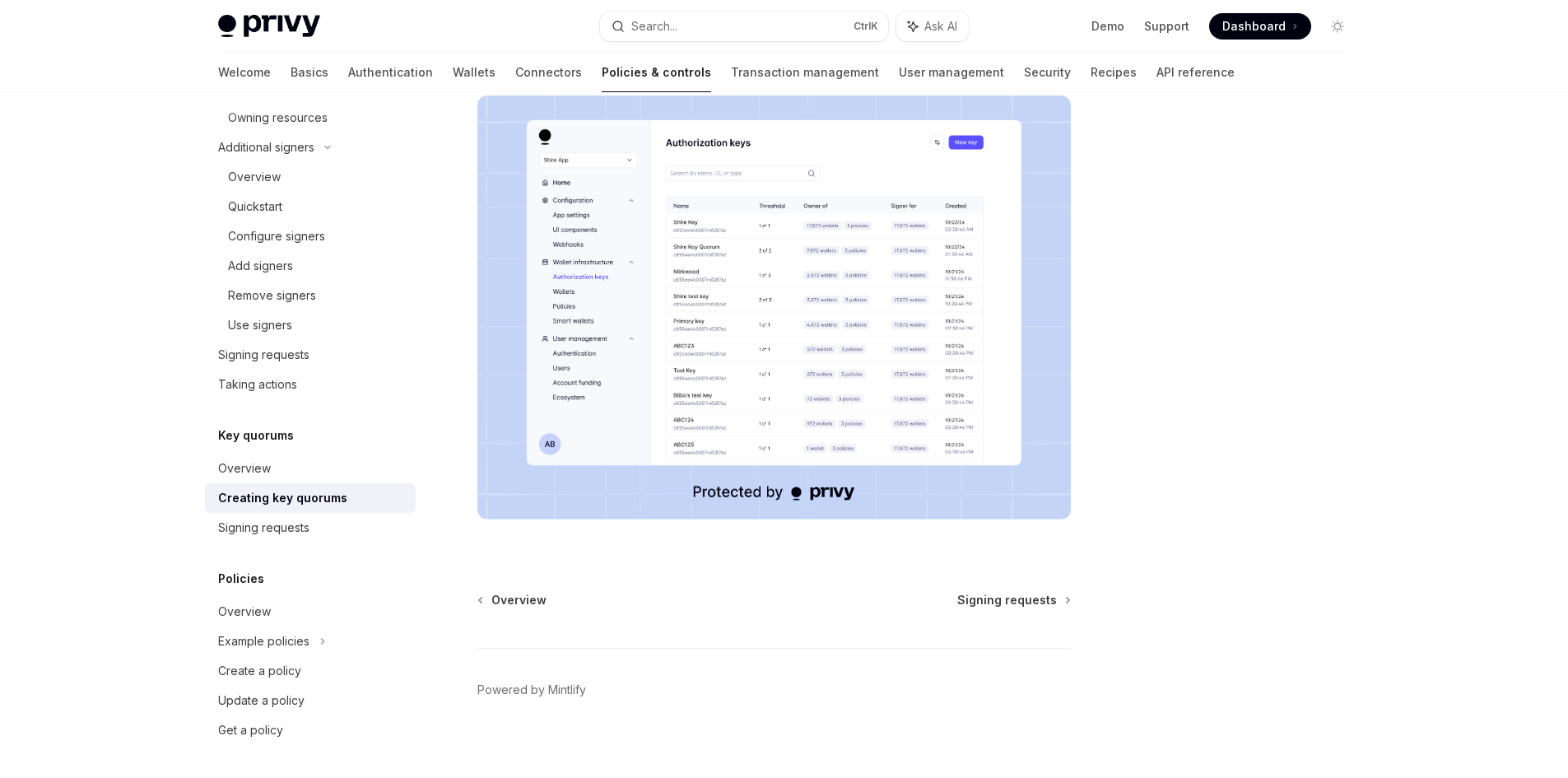
scroll to position [483, 0]
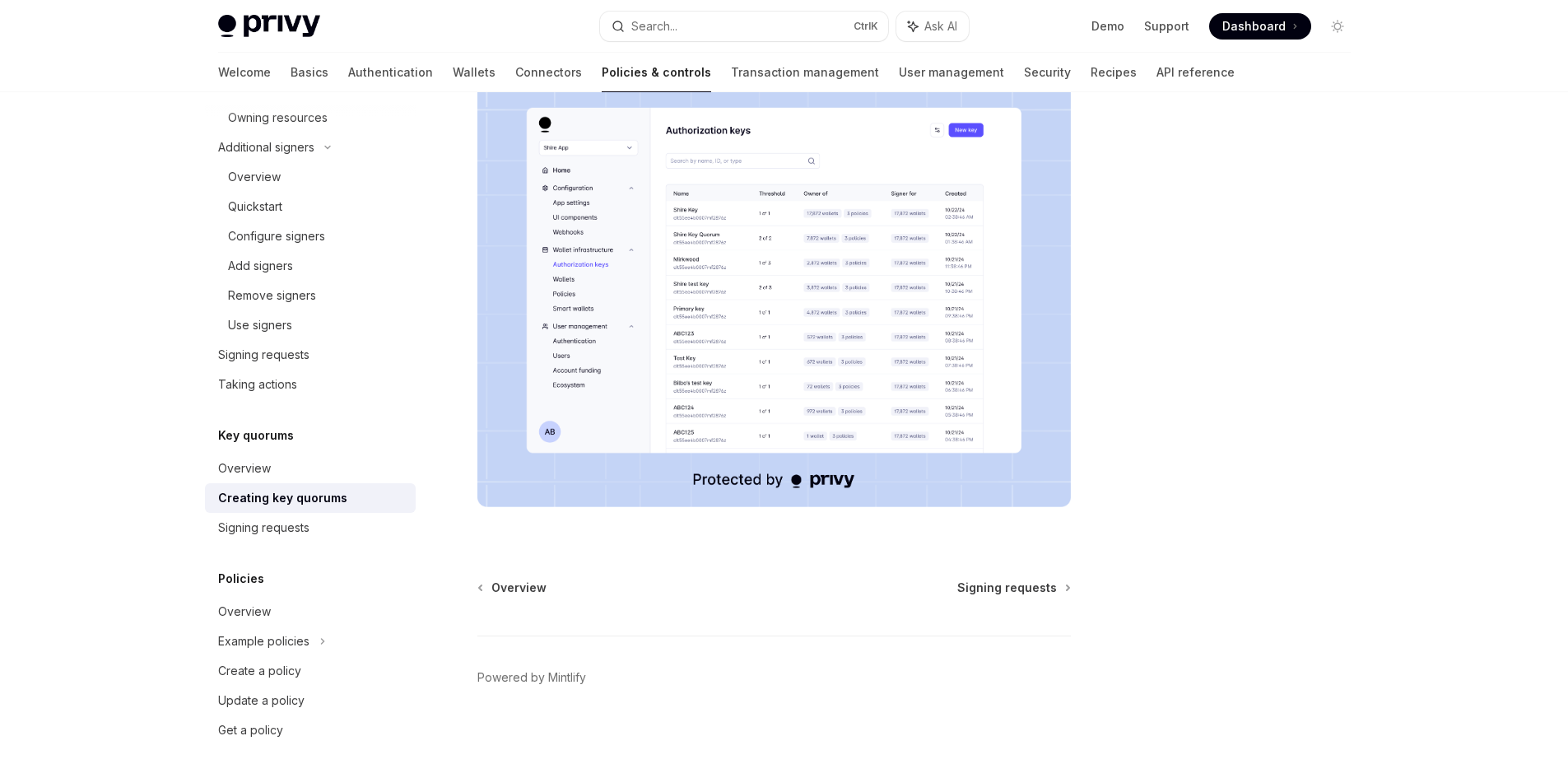
click at [361, 511] on link "Creating key quorums" at bounding box center [310, 498] width 211 height 30
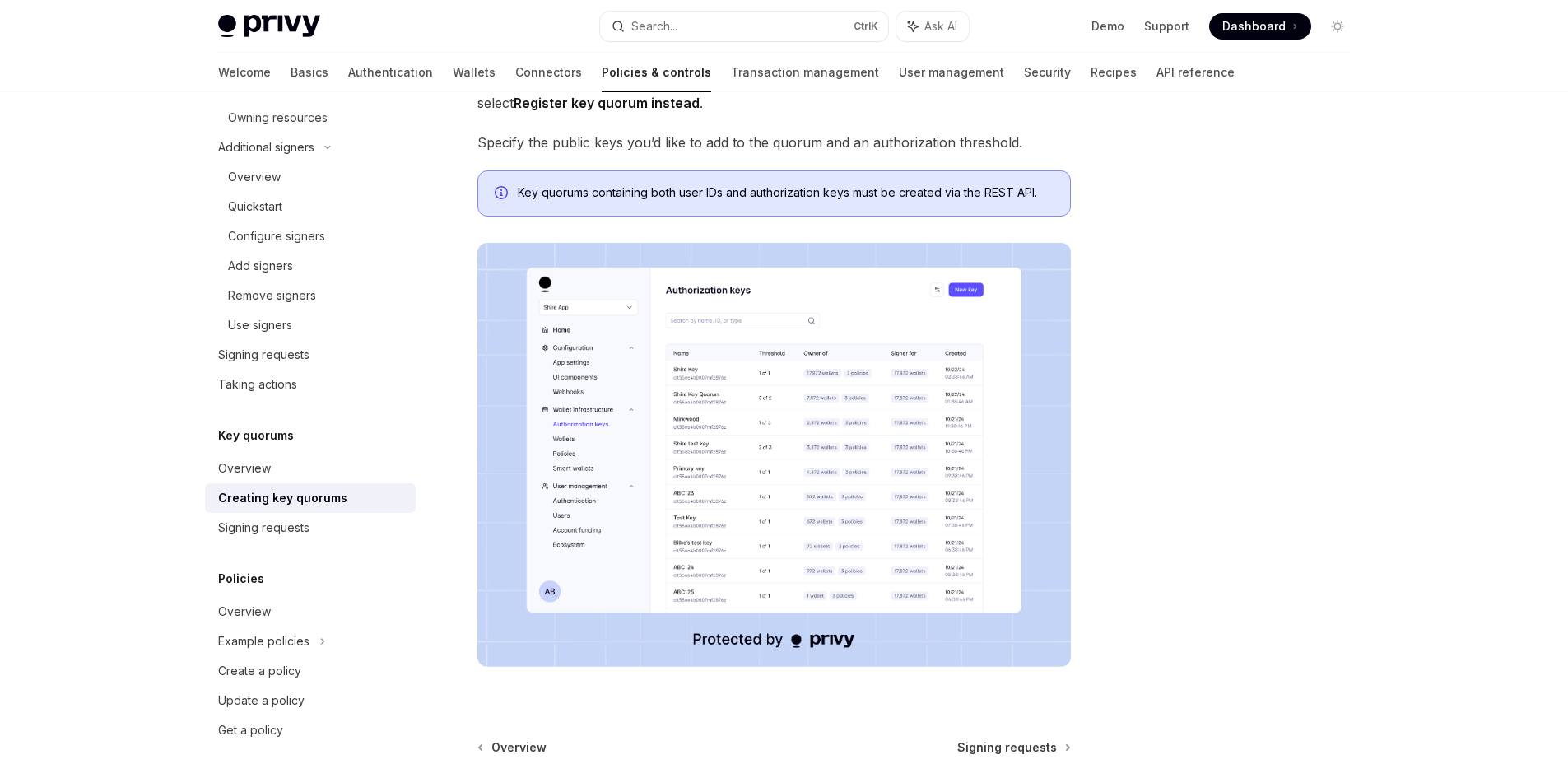
scroll to position [330, 0]
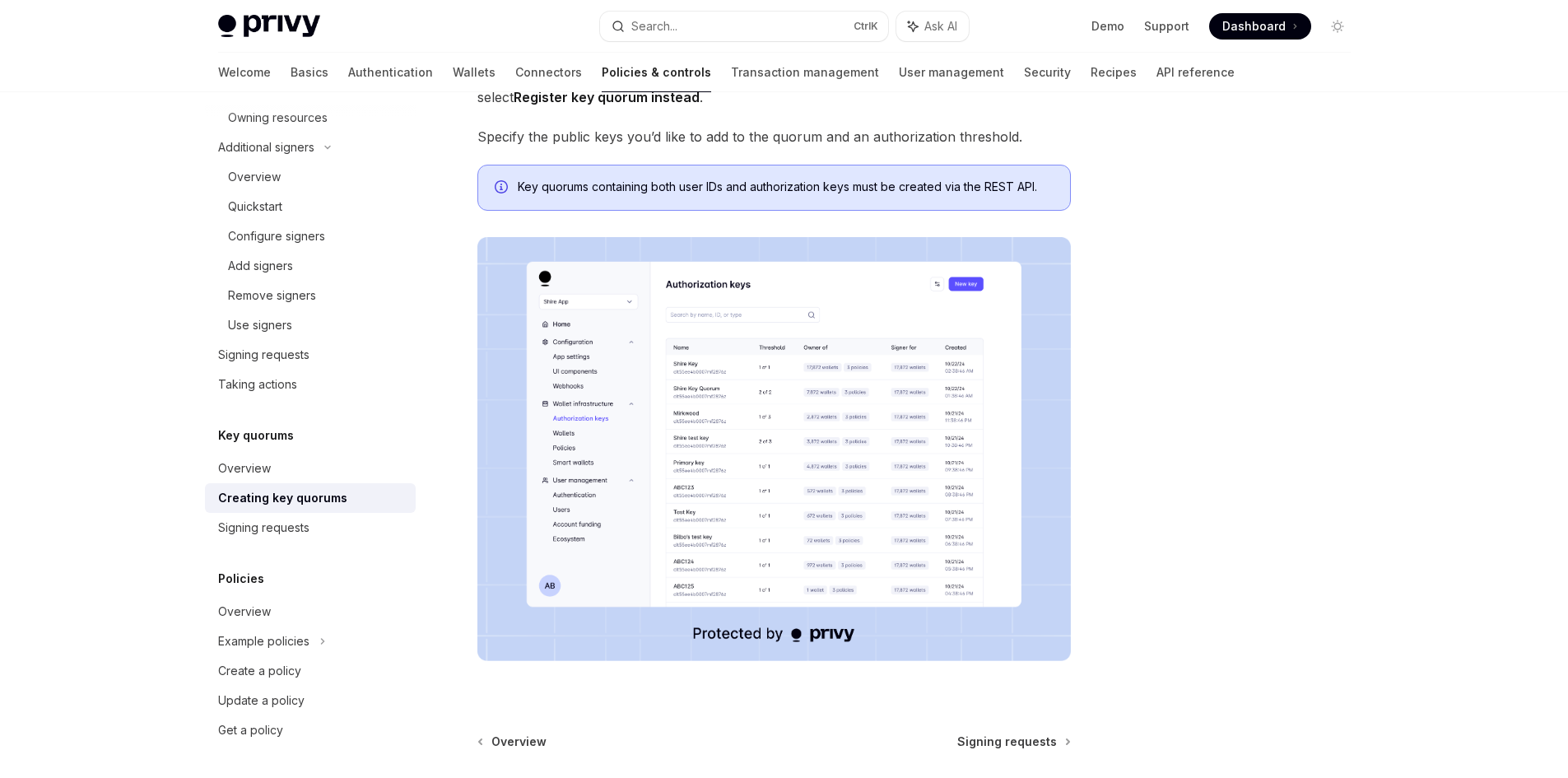
click at [293, 491] on div "Creating key quorums" at bounding box center [283, 498] width 129 height 20
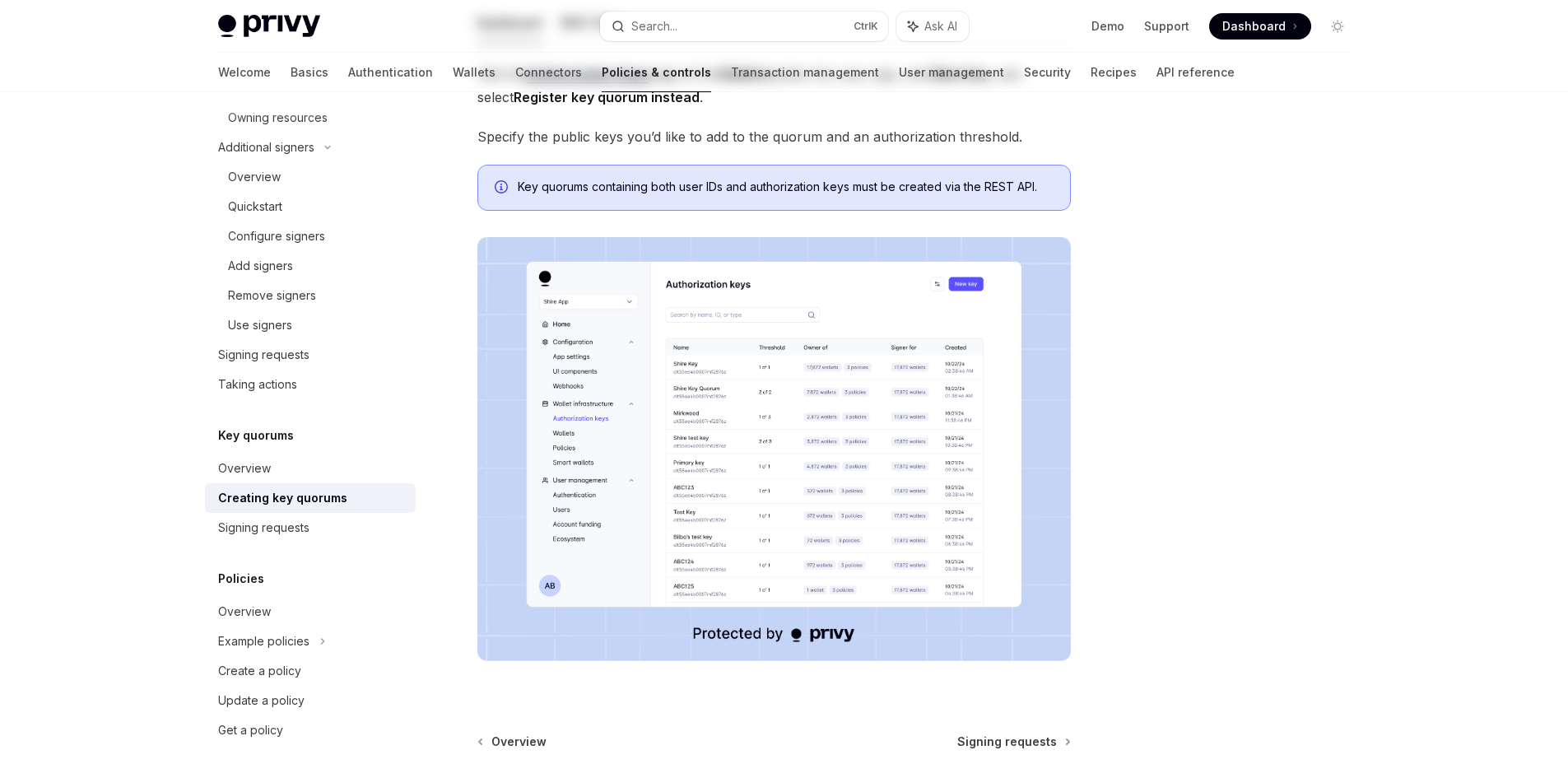
scroll to position [0, 0]
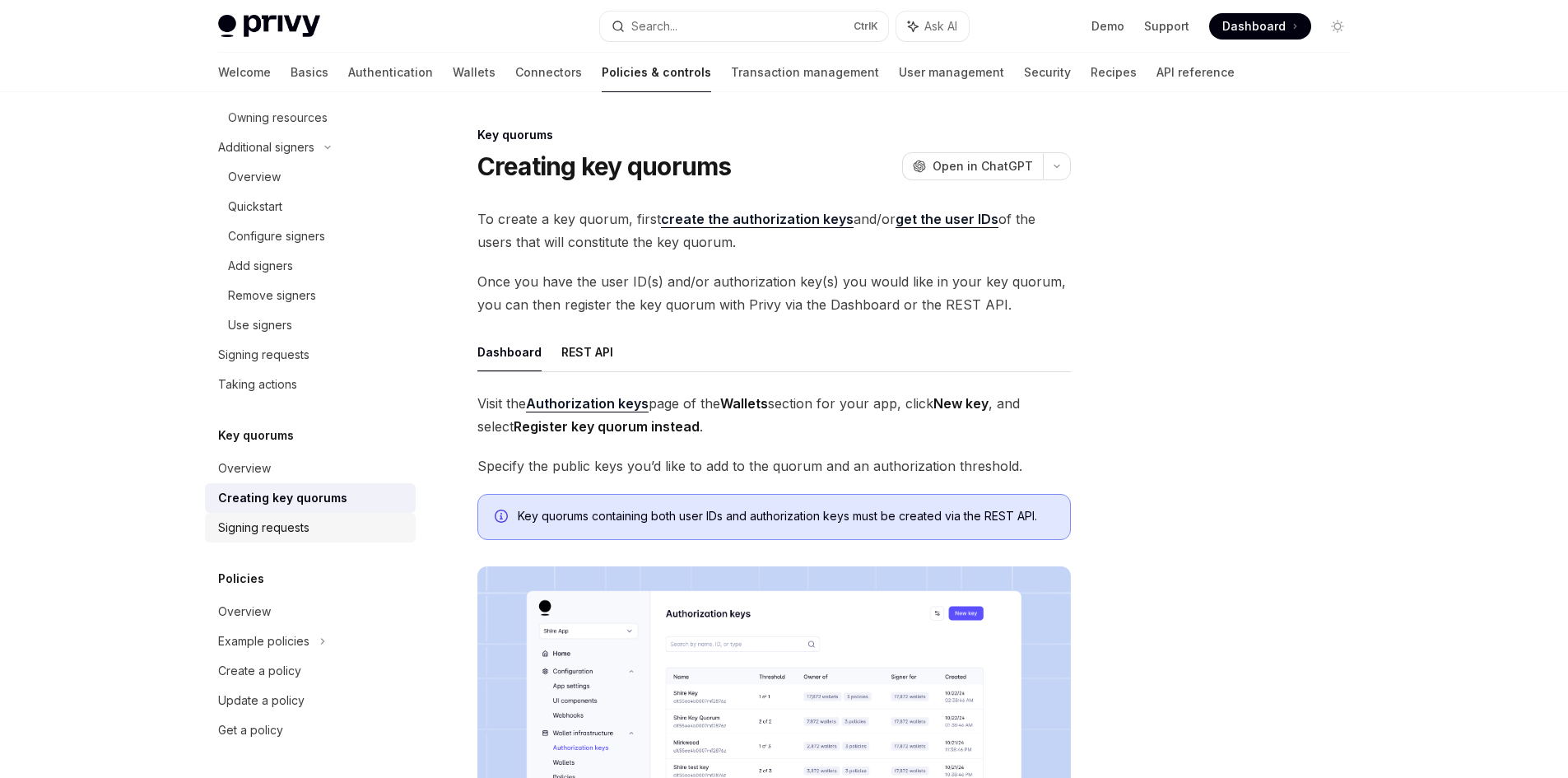
click at [292, 515] on link "Signing requests" at bounding box center [310, 528] width 211 height 30
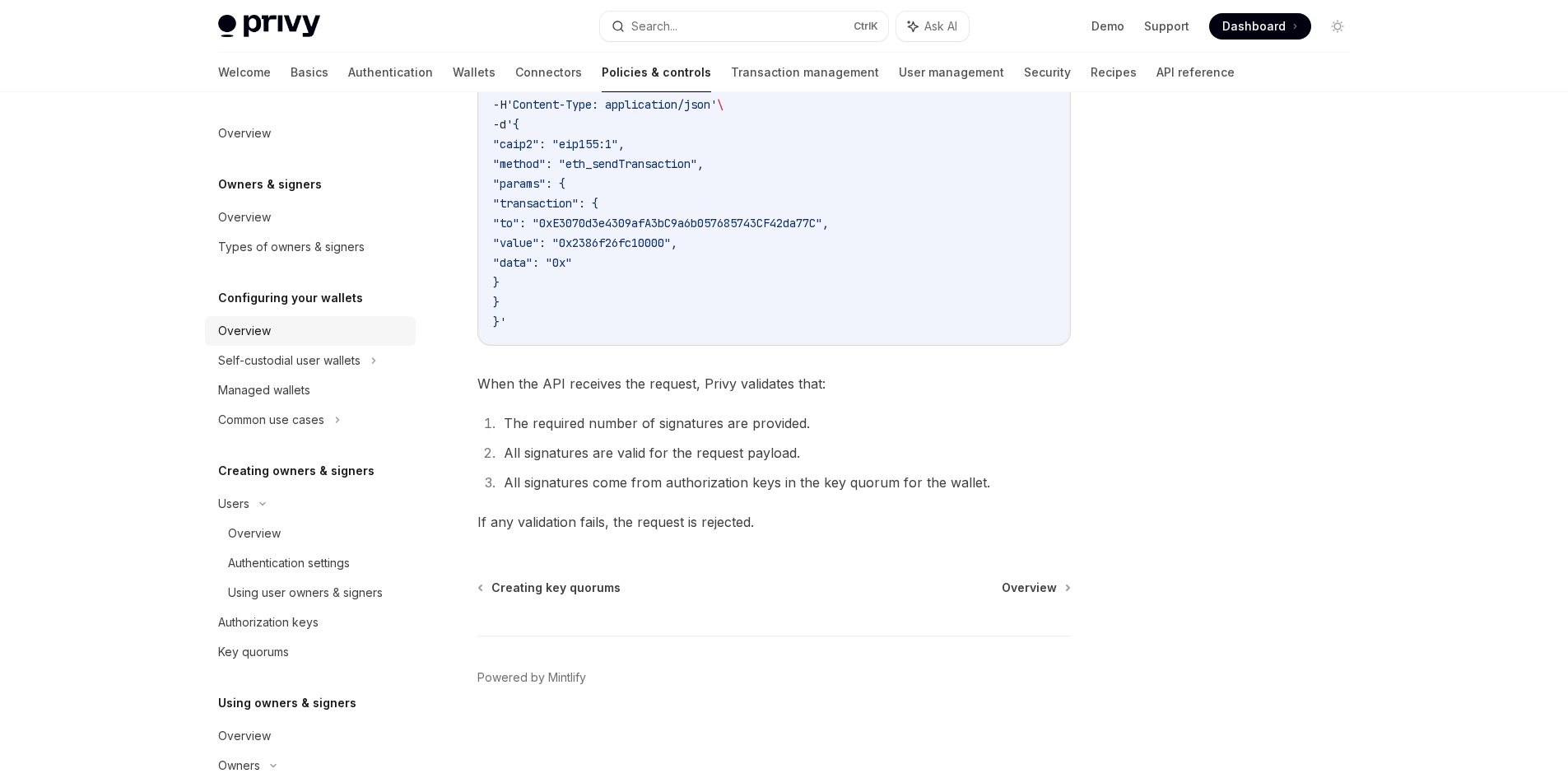
click at [316, 334] on div "Overview" at bounding box center [312, 330] width 188 height 20
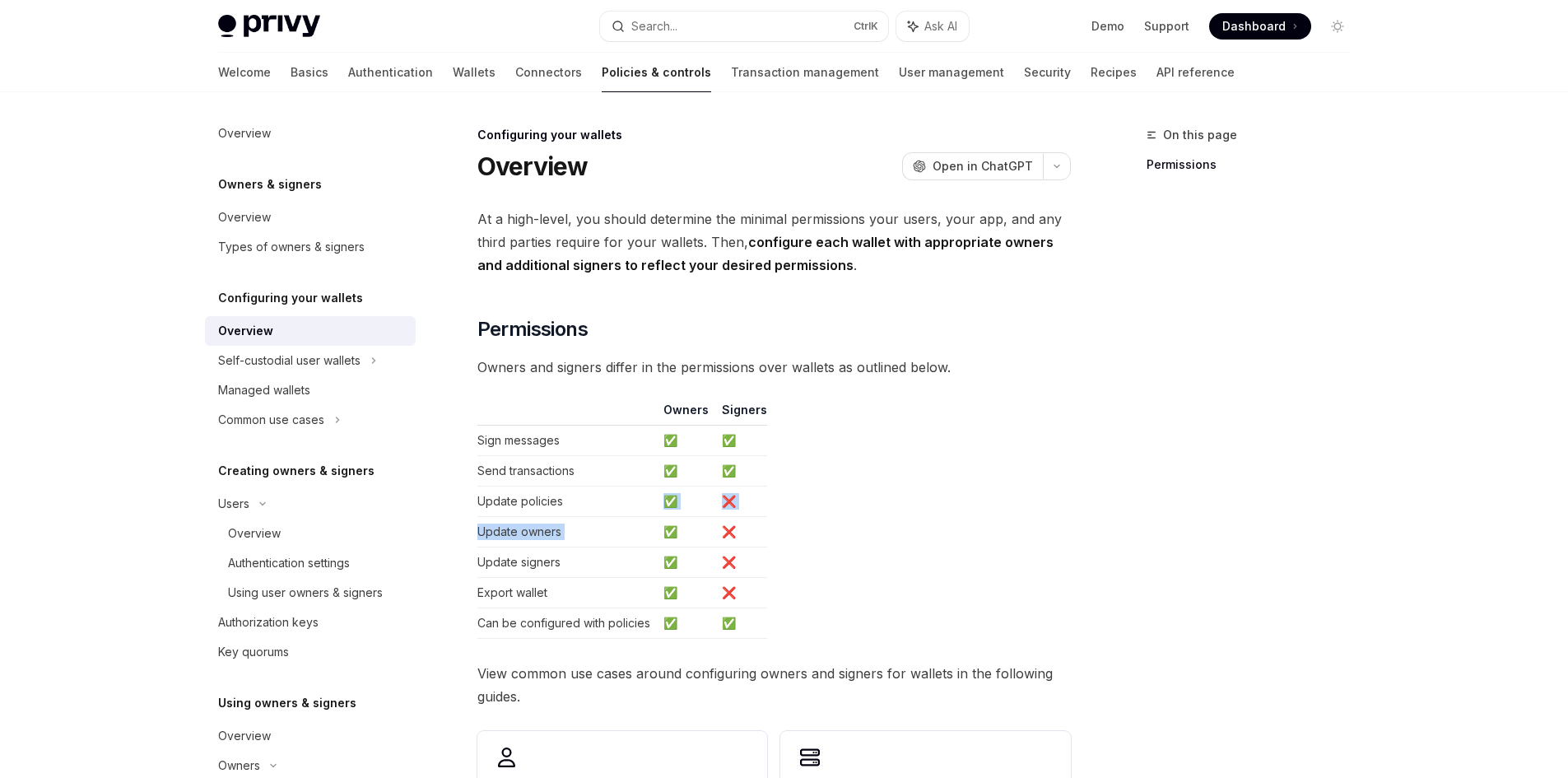
drag, startPoint x: 642, startPoint y: 504, endPoint x: 664, endPoint y: 537, distance: 39.7
click at [664, 532] on tbody "Sign messages ✅ ✅ Send transactions ✅ ✅ Update policies ✅ ❌ Update owners ✅ ❌ U…" at bounding box center [622, 532] width 290 height 213
click at [668, 565] on td "✅" at bounding box center [686, 562] width 59 height 31
drag, startPoint x: 748, startPoint y: 567, endPoint x: 550, endPoint y: 511, distance: 205.8
click at [554, 513] on tbody "Sign messages ✅ ✅ Send transactions ✅ ✅ Update policies ✅ ❌ Update owners ✅ ❌ U…" at bounding box center [622, 532] width 290 height 213
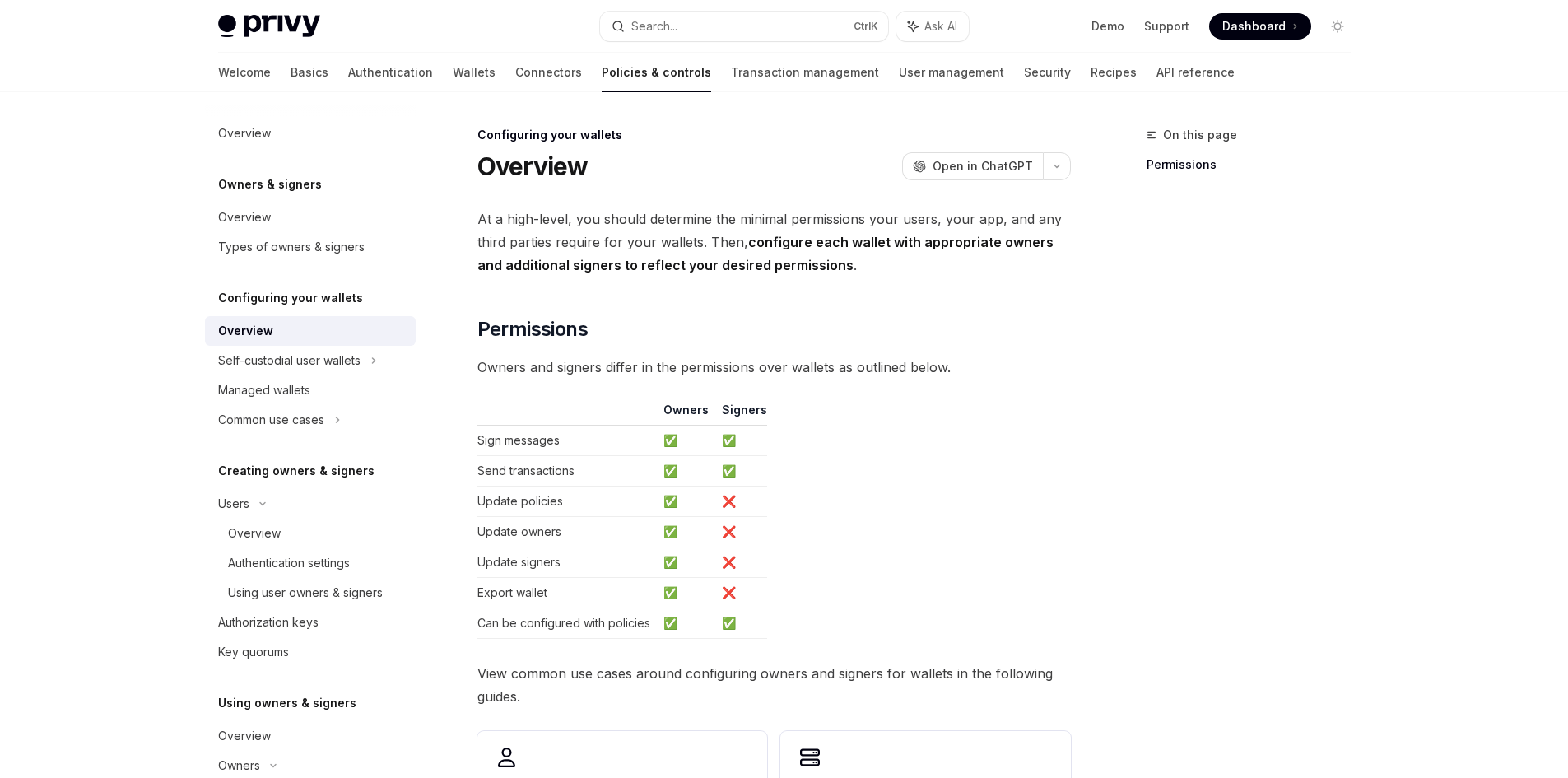
click at [548, 509] on td "Update policies" at bounding box center [566, 502] width 179 height 31
click at [565, 580] on td "Export wallet" at bounding box center [566, 593] width 179 height 31
click at [719, 570] on td "❌" at bounding box center [740, 562] width 52 height 31
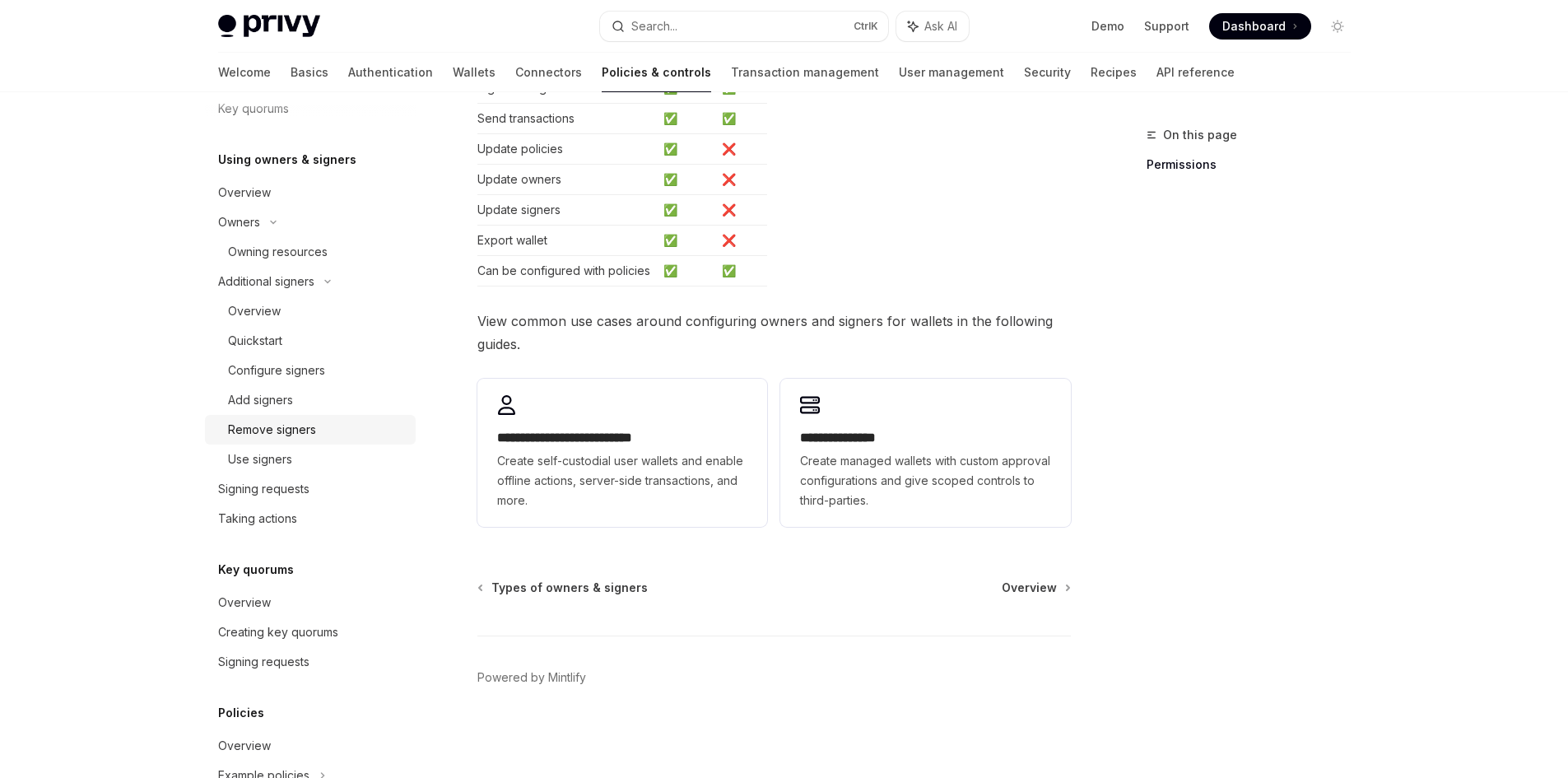
scroll to position [576, 0]
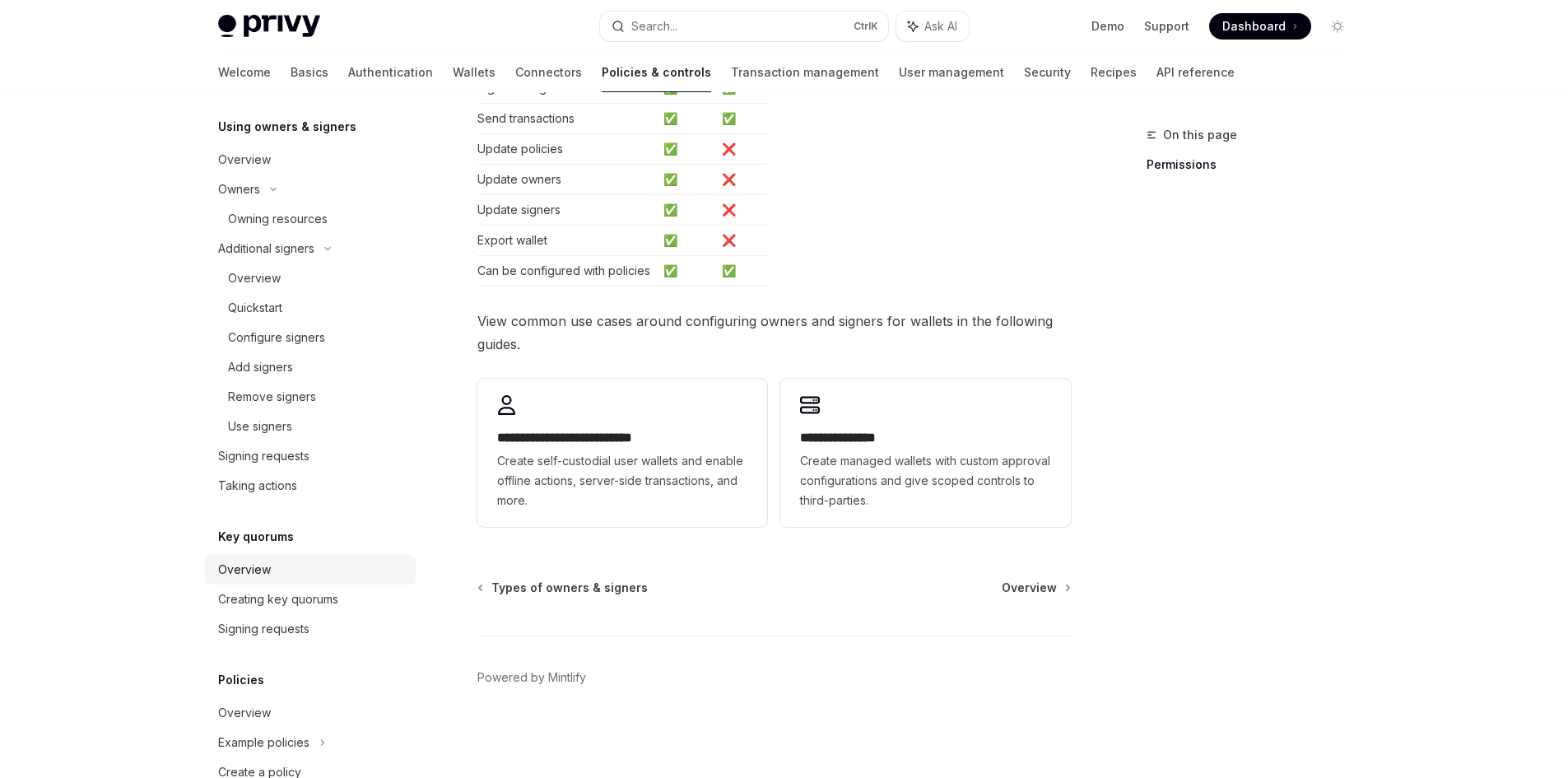
click at [214, 583] on link "Overview" at bounding box center [310, 570] width 211 height 30
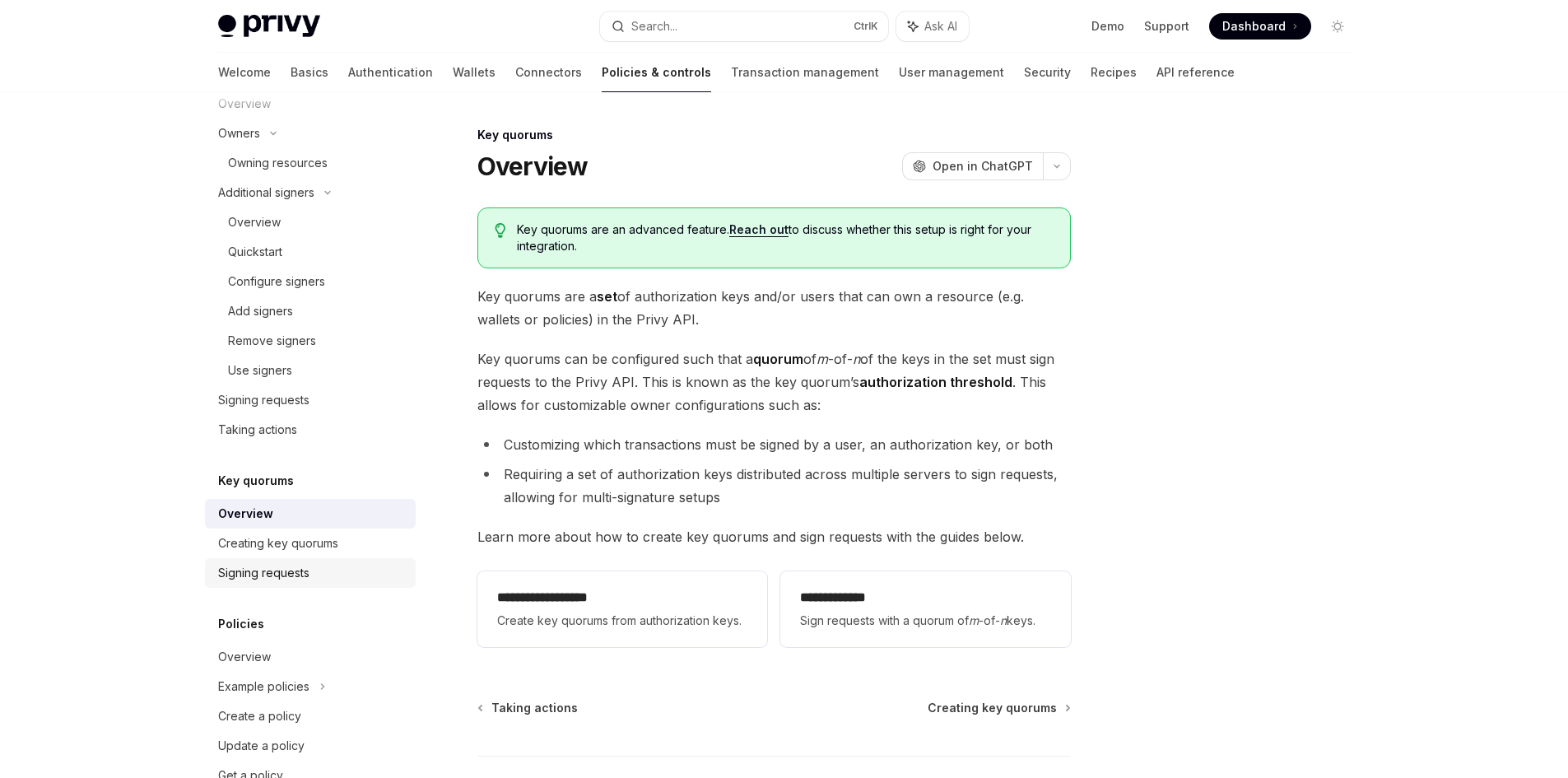
scroll to position [677, 0]
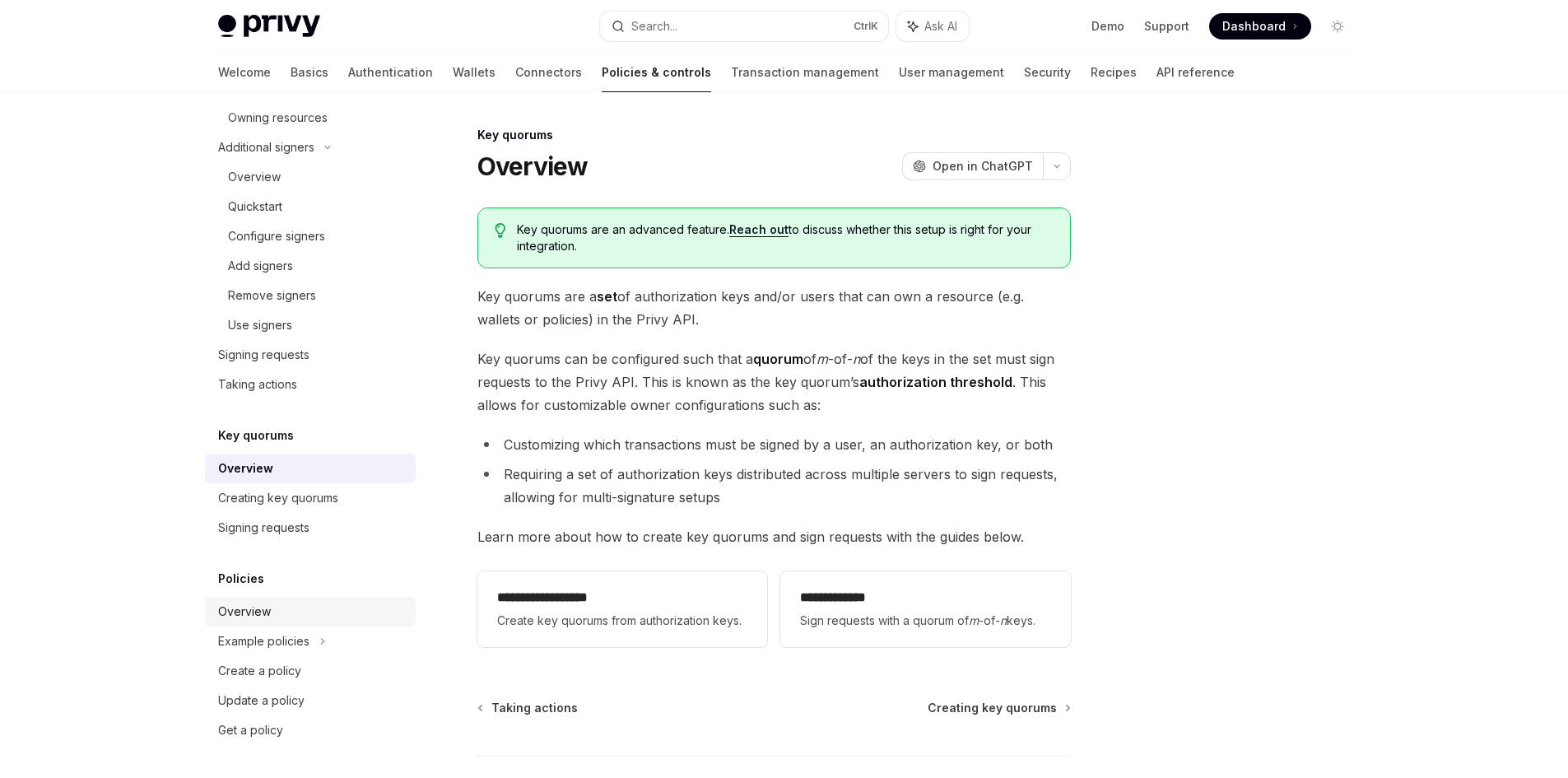
click at [276, 611] on div "Overview" at bounding box center [312, 611] width 188 height 20
type textarea "*"
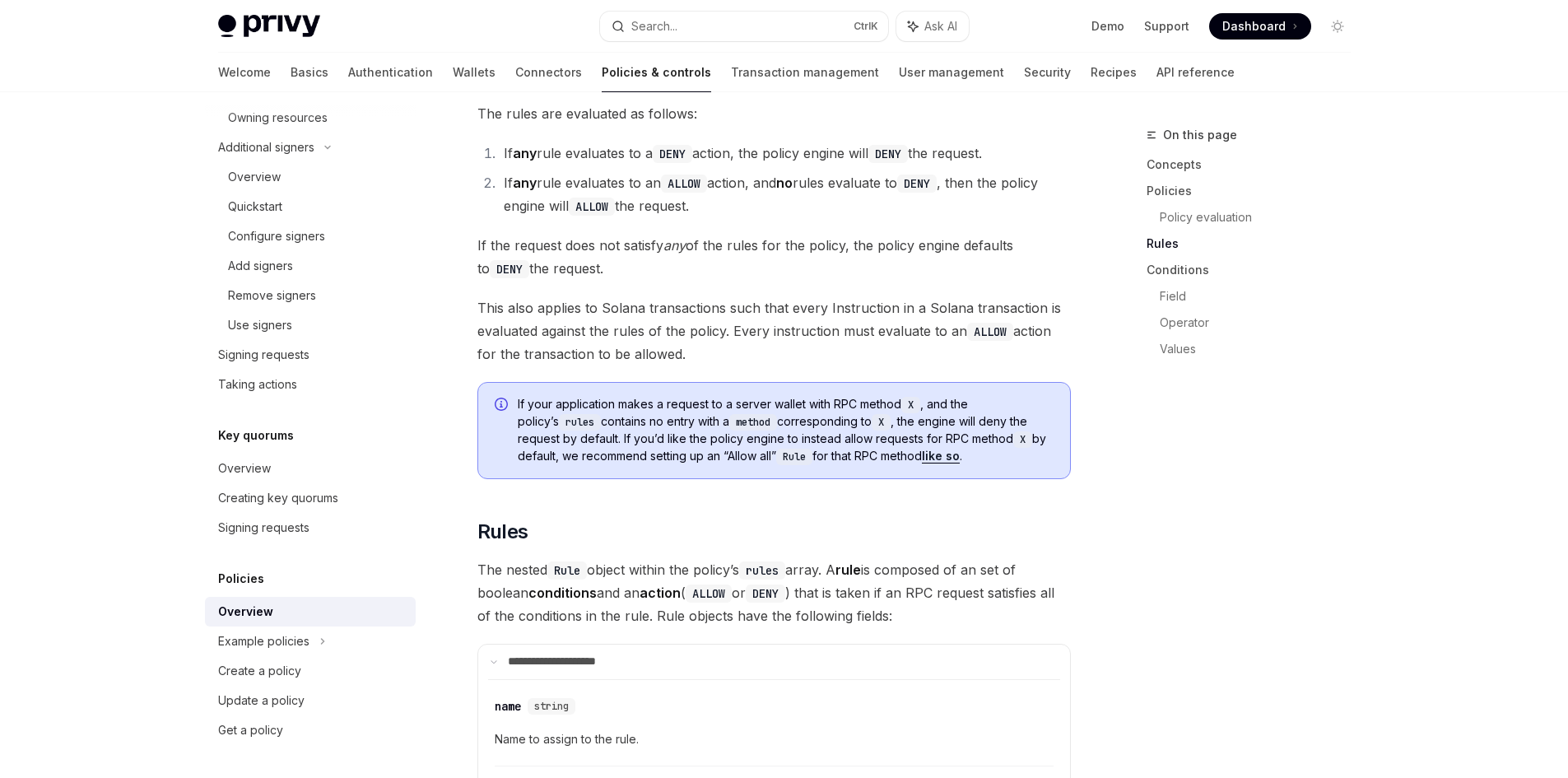
scroll to position [2305, 0]
